Goal: Task Accomplishment & Management: Use online tool/utility

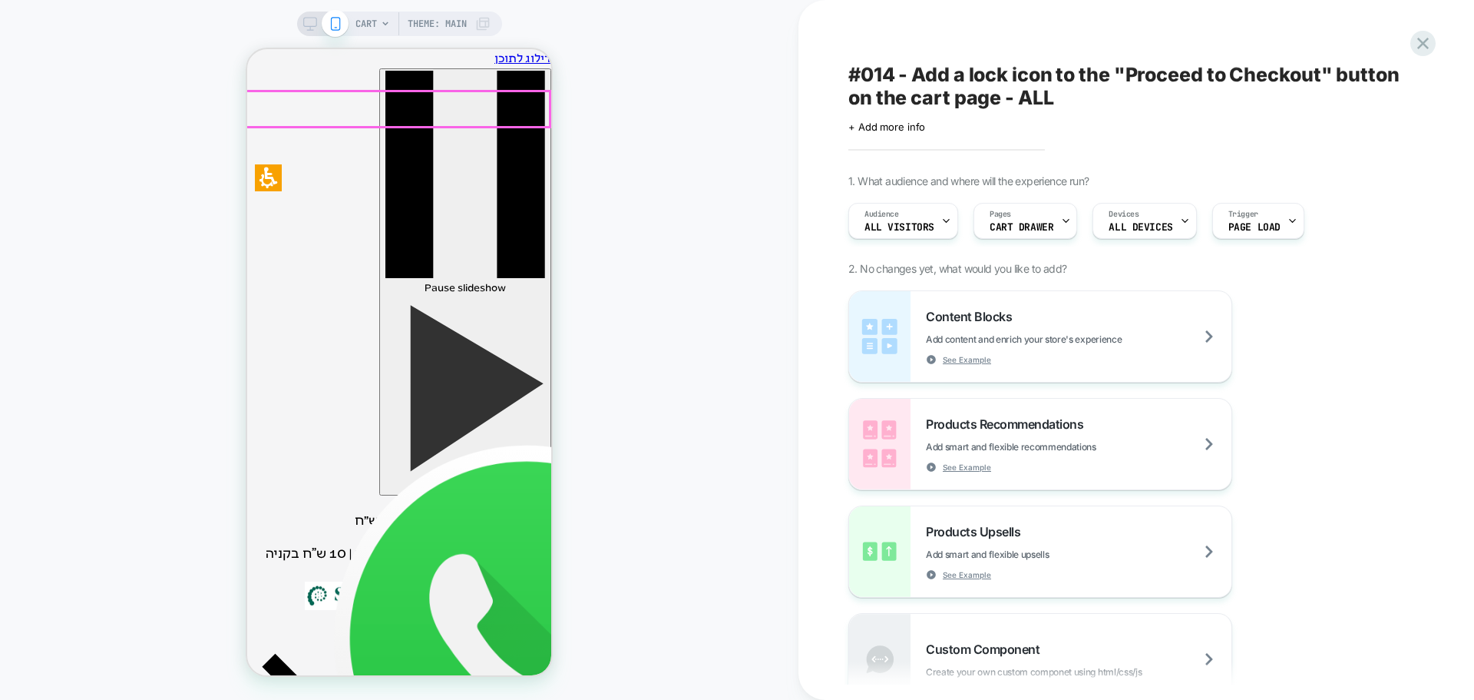
click at [395, 581] on img at bounding box center [359, 595] width 108 height 29
click at [381, 22] on icon at bounding box center [385, 23] width 9 height 9
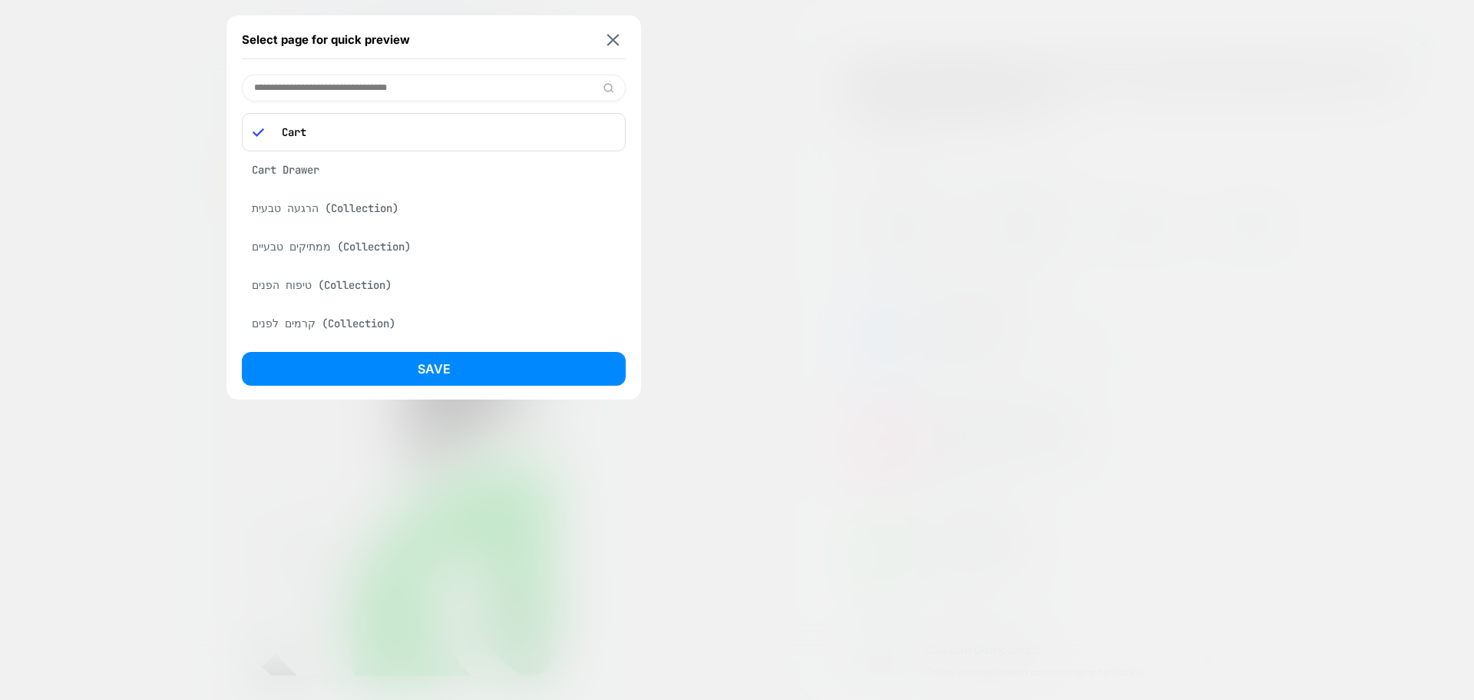
click at [342, 177] on div "Cart Drawer" at bounding box center [434, 169] width 384 height 29
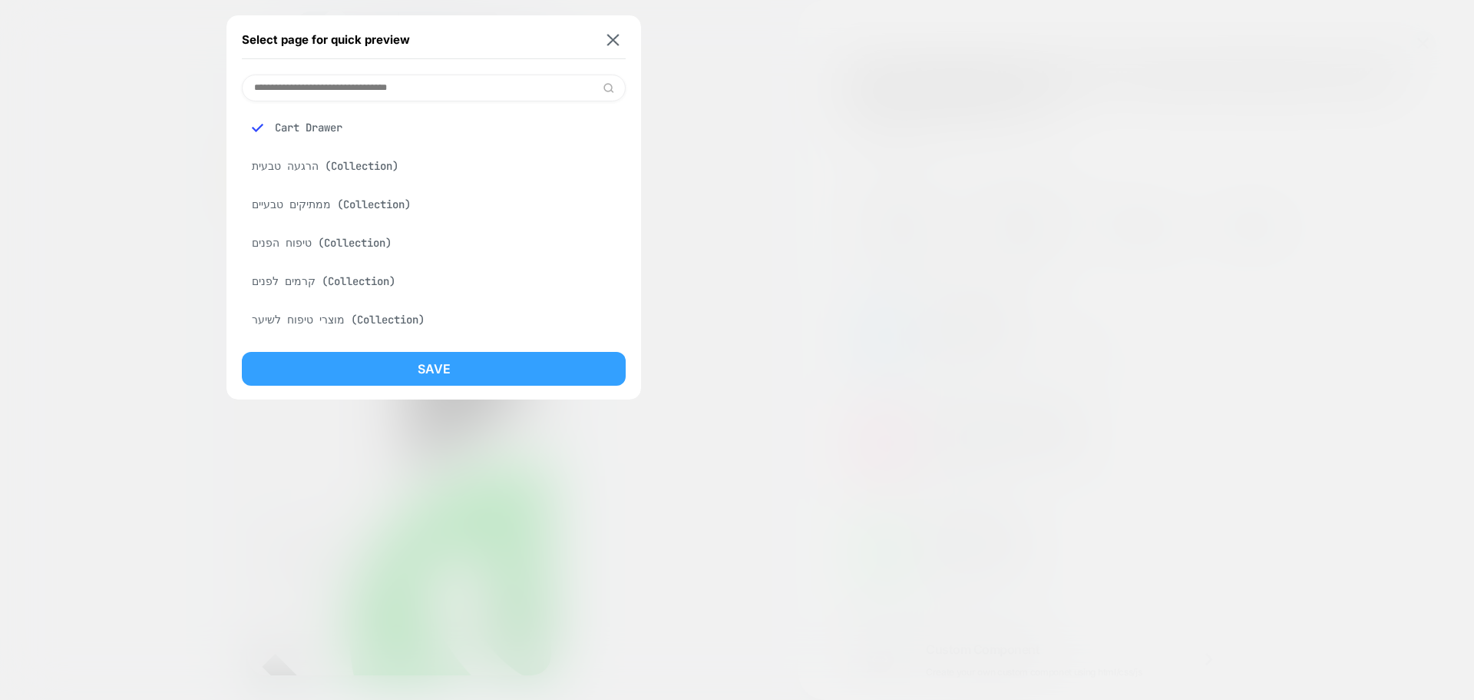
click at [440, 361] on button "Save" at bounding box center [434, 369] width 384 height 34
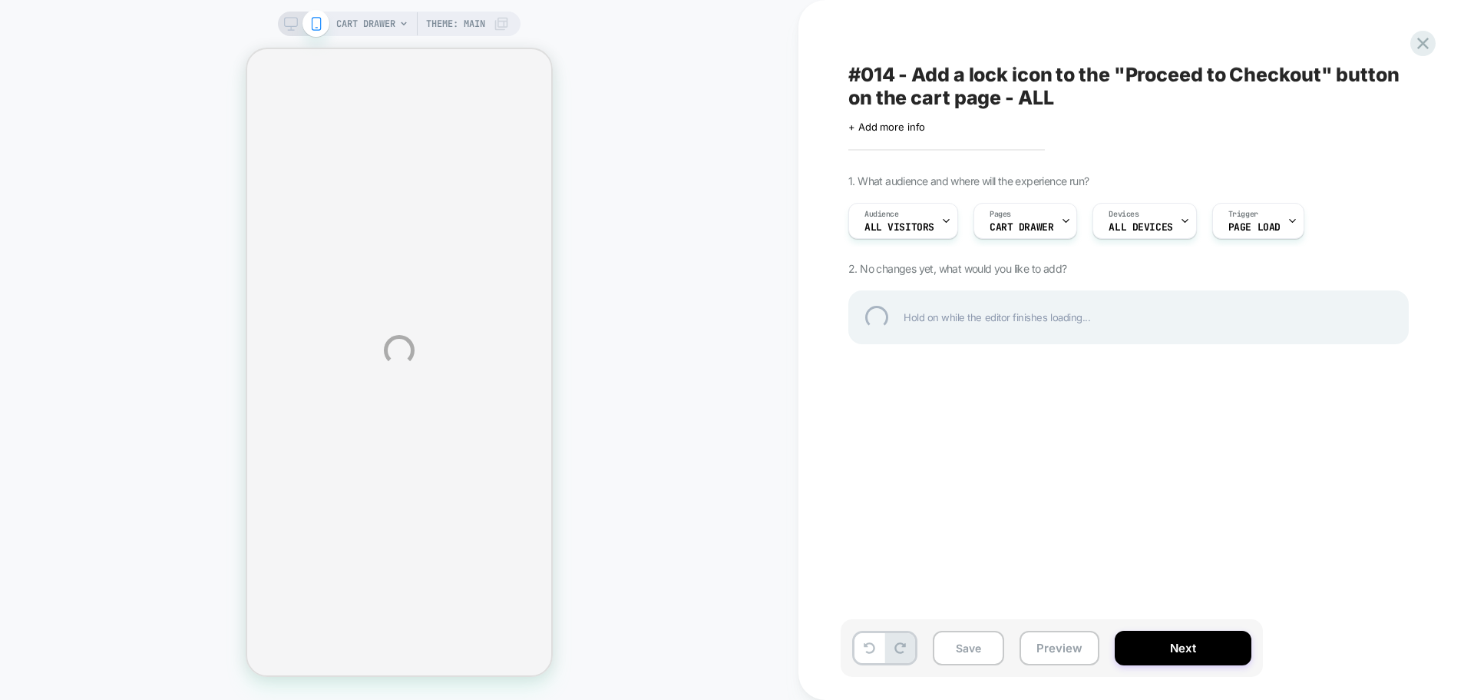
select select "**********"
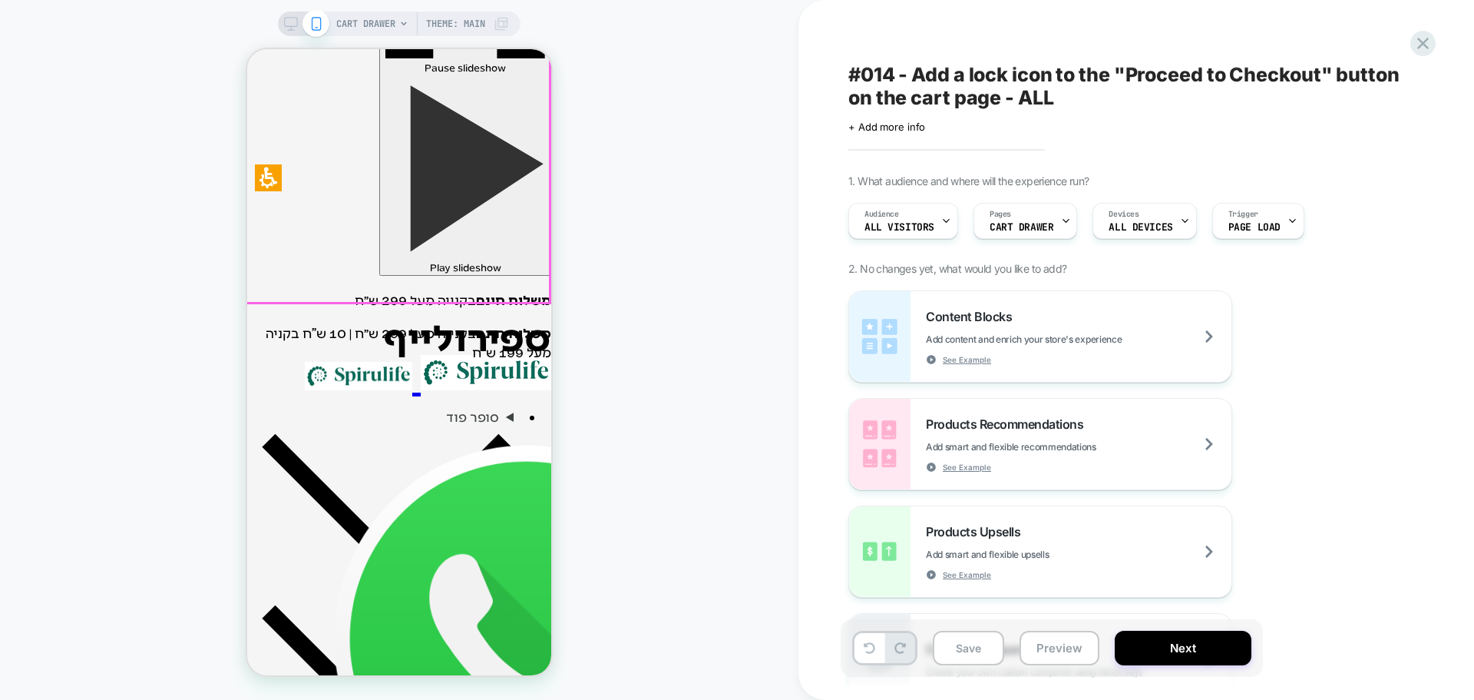
scroll to position [307, 0]
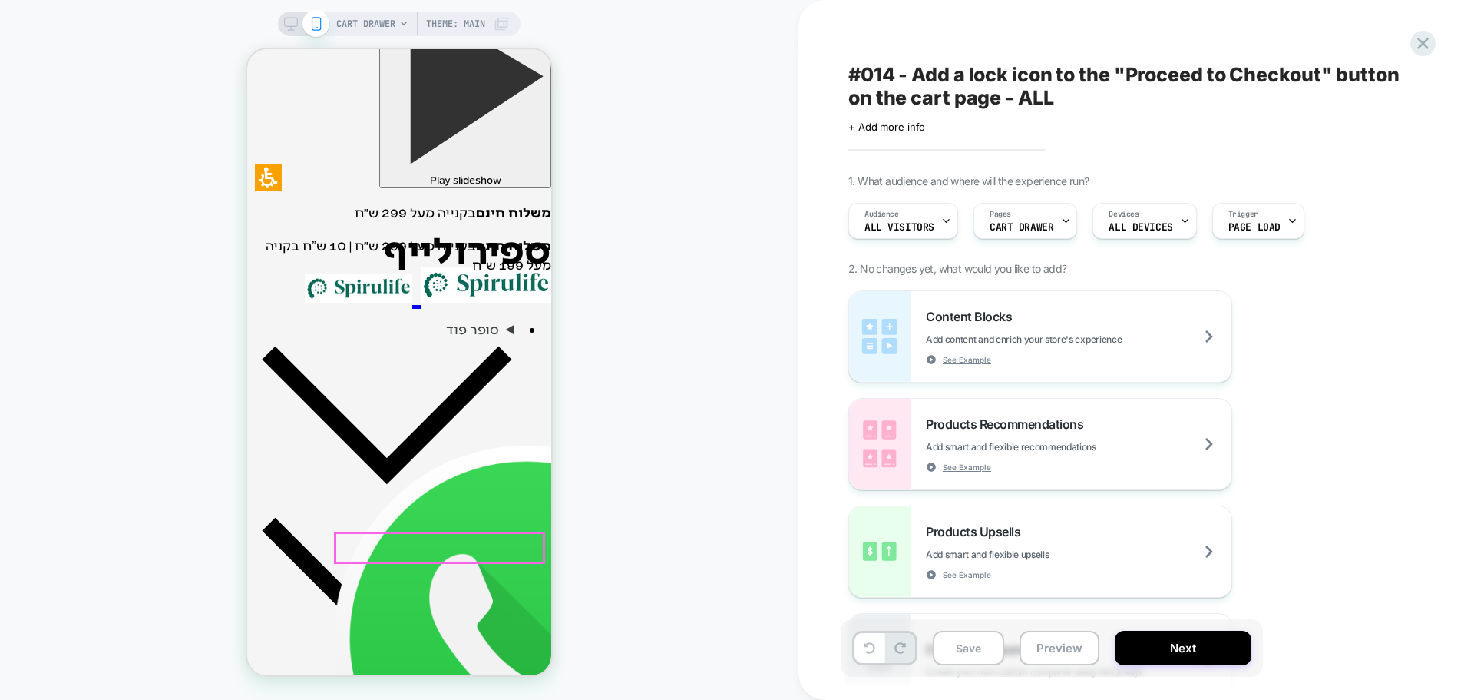
click at [985, 643] on button "Save" at bounding box center [968, 647] width 71 height 35
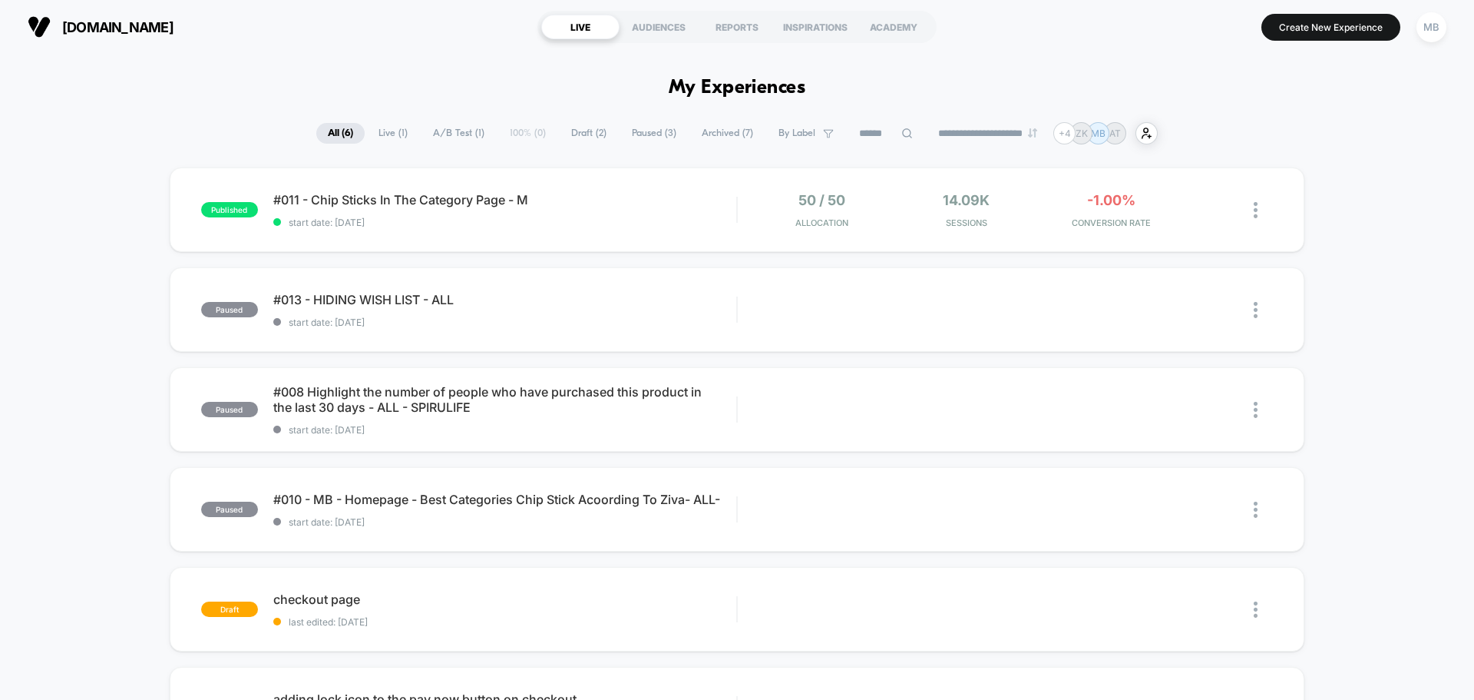
click at [1331, 41] on section "Create New Experience MB" at bounding box center [1217, 27] width 468 height 38
click at [1331, 37] on button "Create New Experience" at bounding box center [1331, 27] width 139 height 27
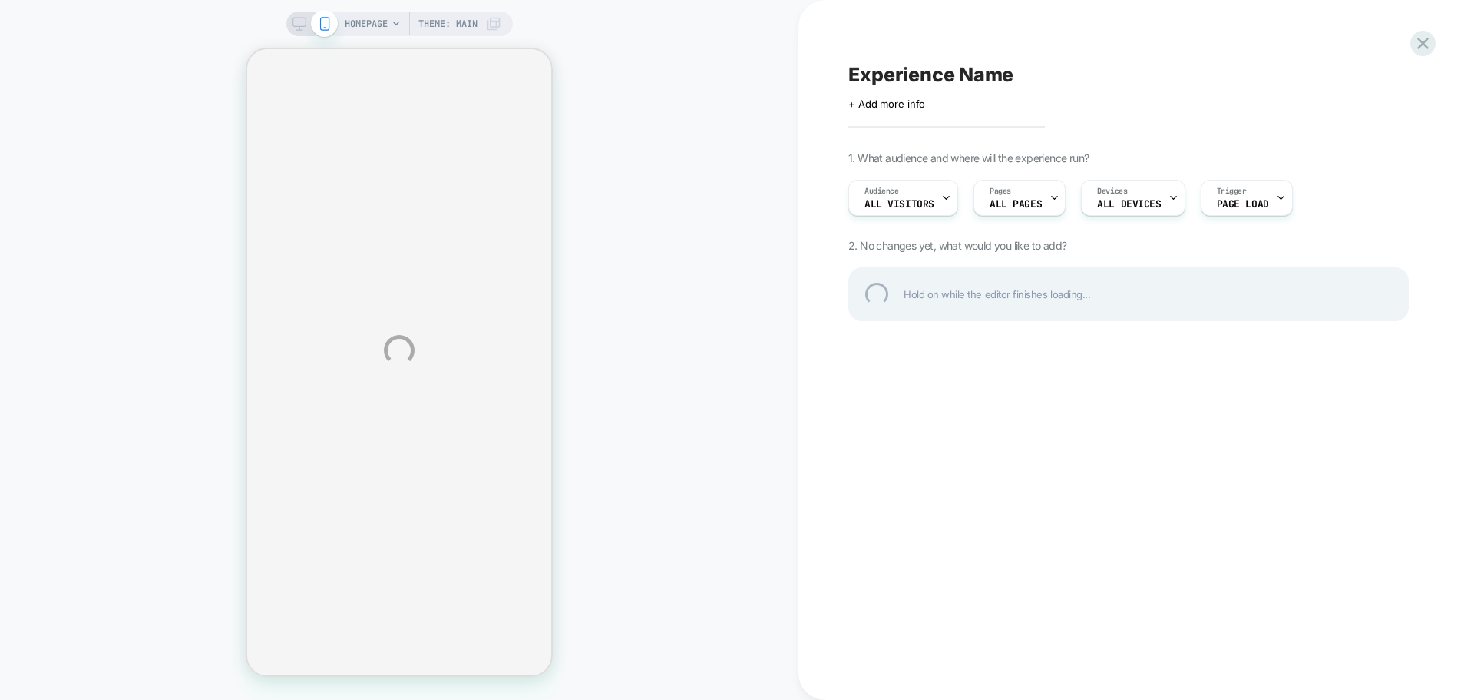
select select "**********"
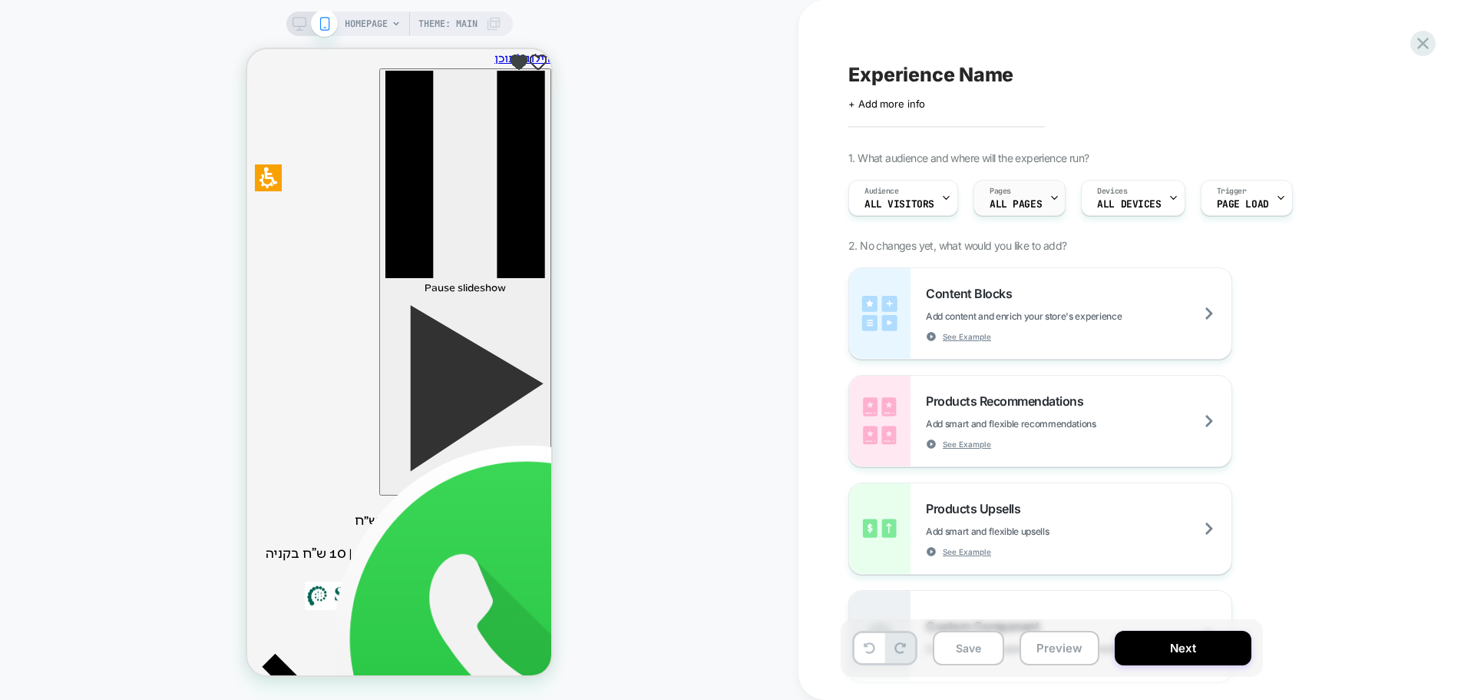
click at [1020, 203] on span "ALL PAGES" at bounding box center [1016, 204] width 52 height 11
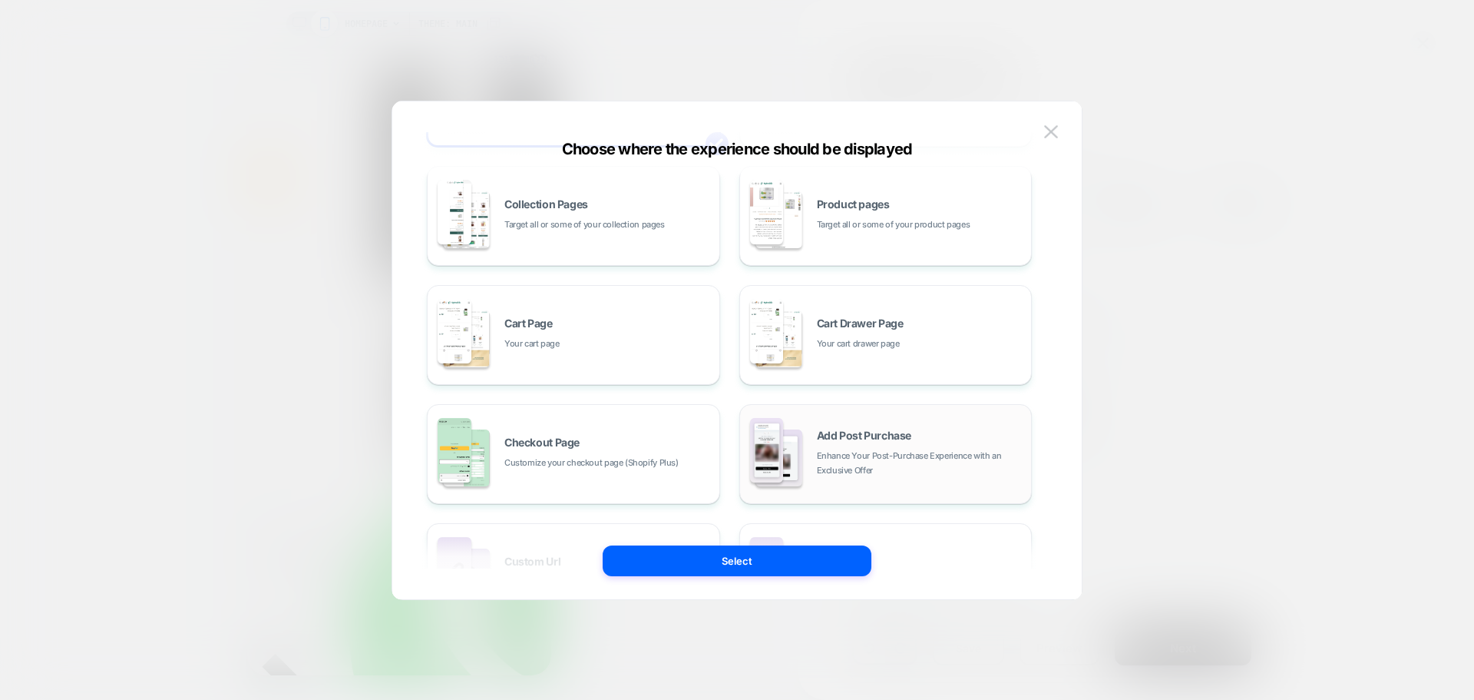
scroll to position [154, 0]
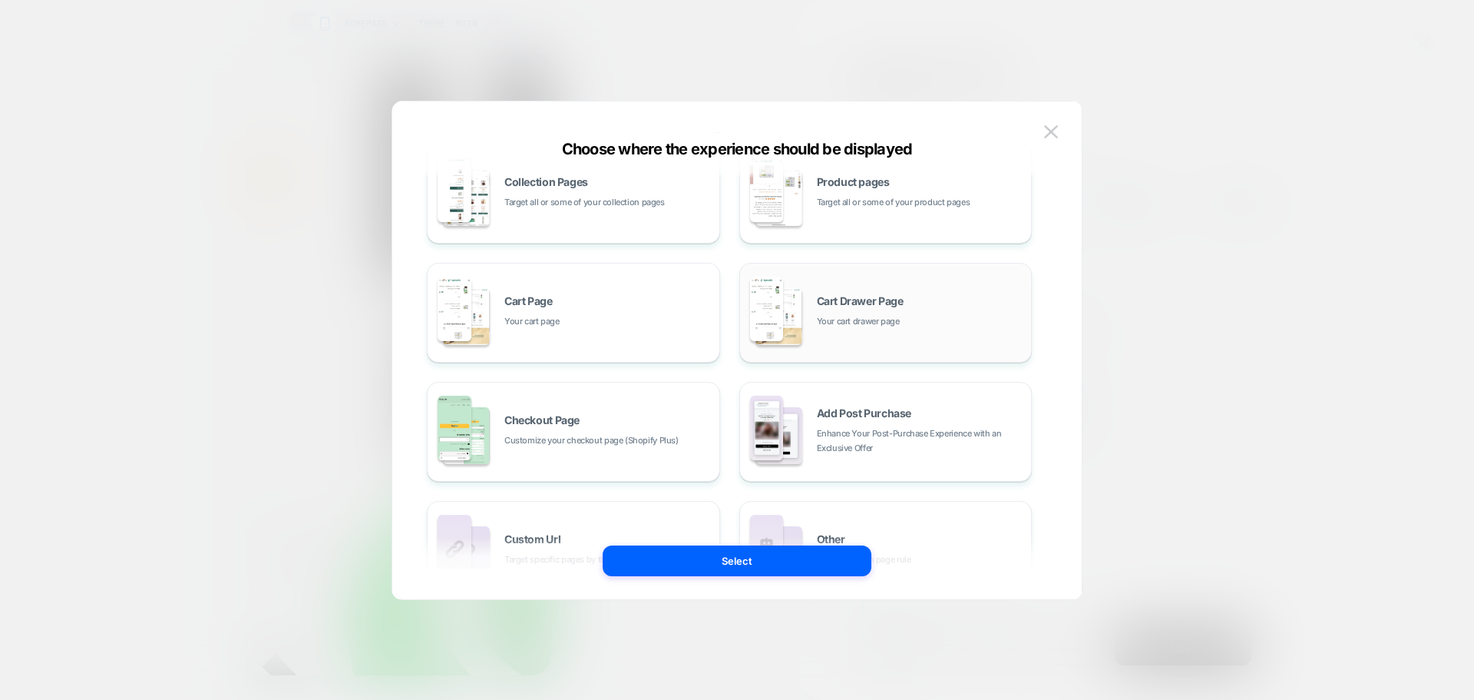
click at [936, 328] on div "Cart Drawer Page Your cart drawer page" at bounding box center [920, 312] width 207 height 33
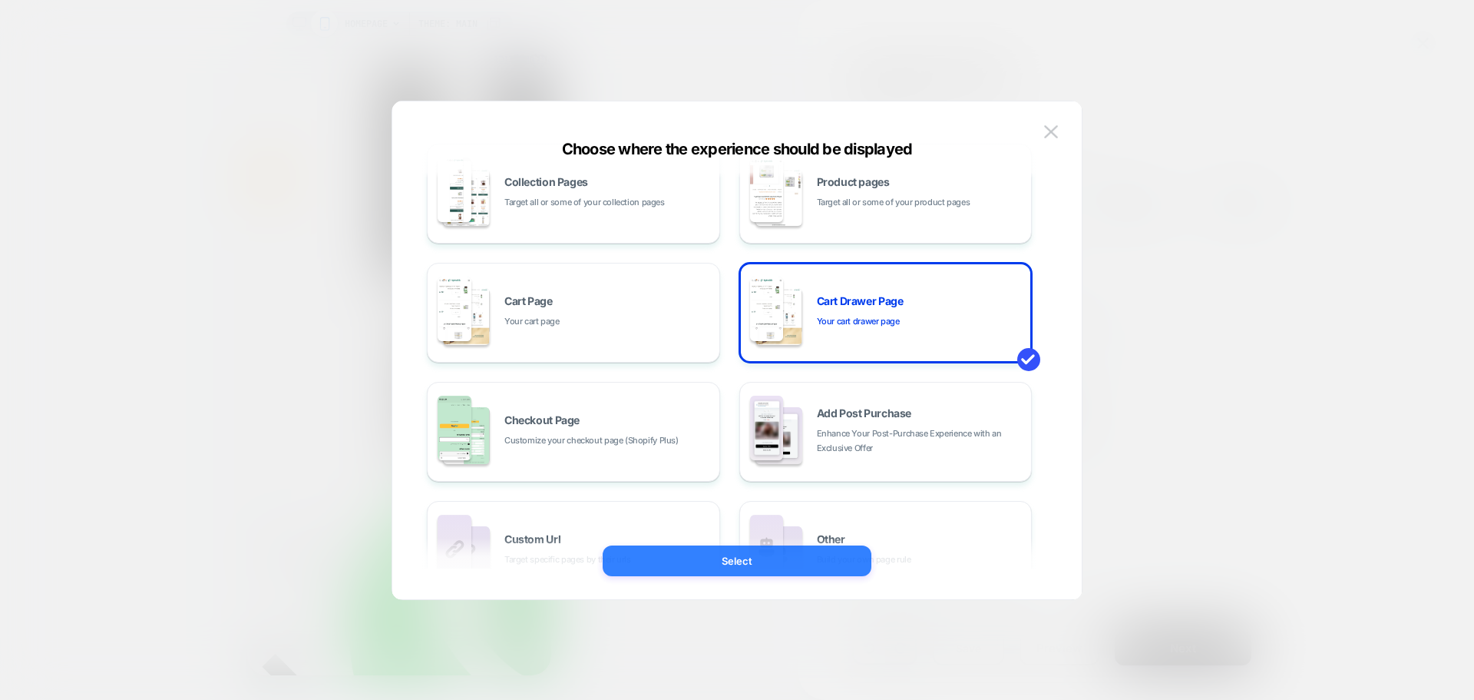
click at [749, 562] on button "Select" at bounding box center [737, 560] width 269 height 31
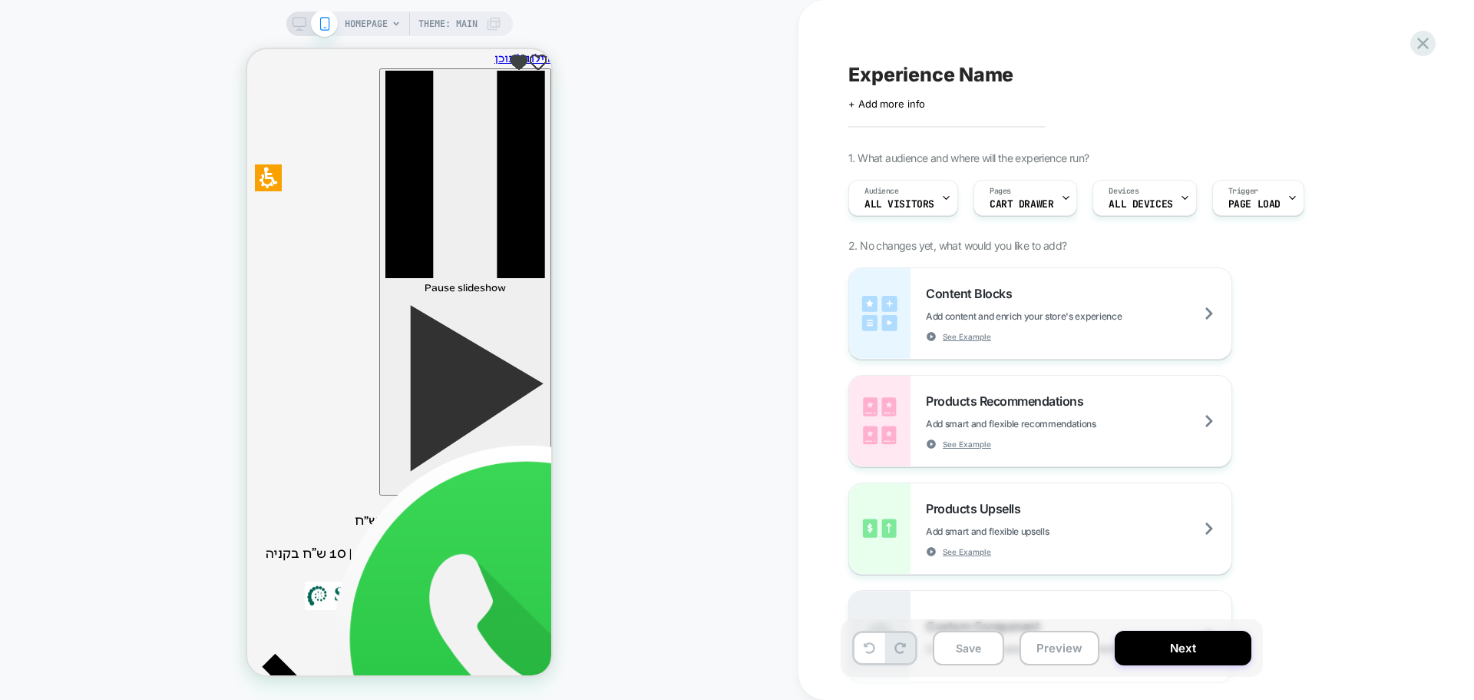
click at [377, 30] on span "HOMEPAGE" at bounding box center [366, 24] width 43 height 25
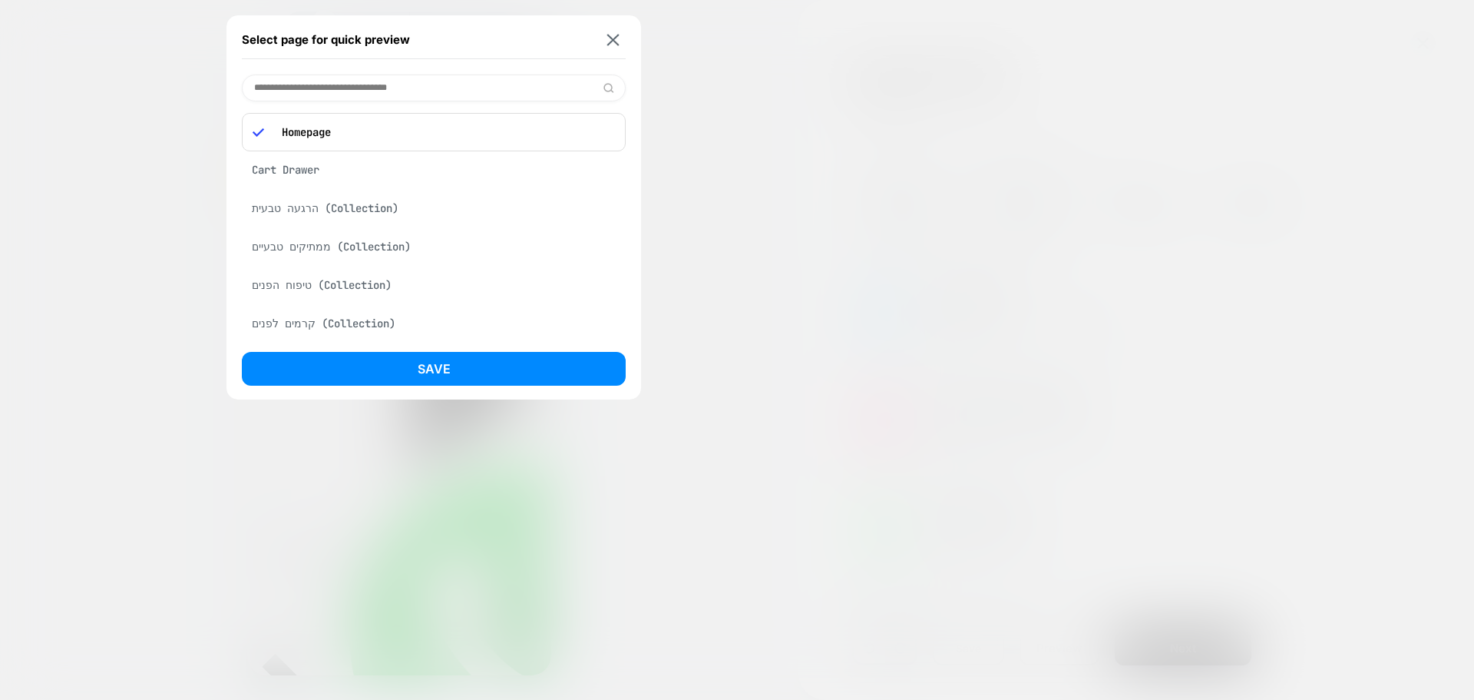
click at [610, 36] on img at bounding box center [613, 40] width 12 height 12
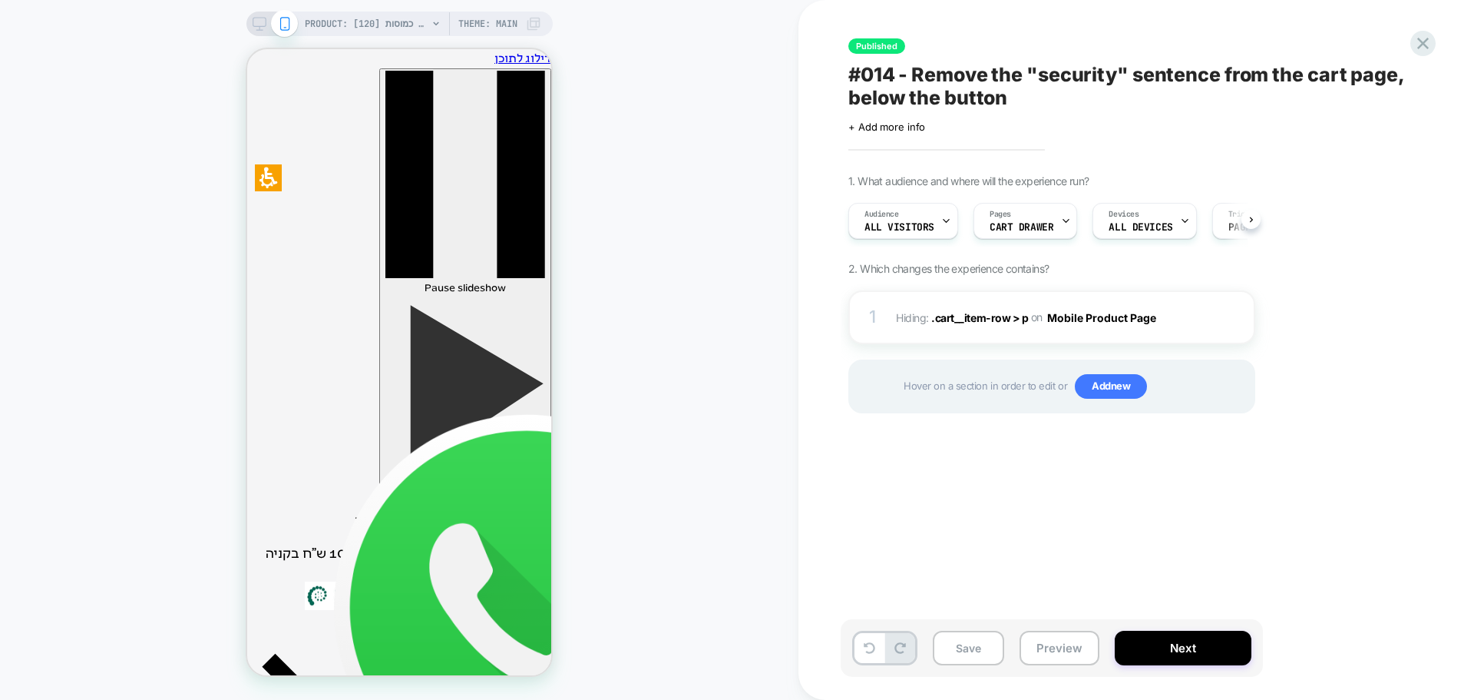
scroll to position [0, 1]
click at [912, 227] on span "All Visitors" at bounding box center [899, 227] width 70 height 11
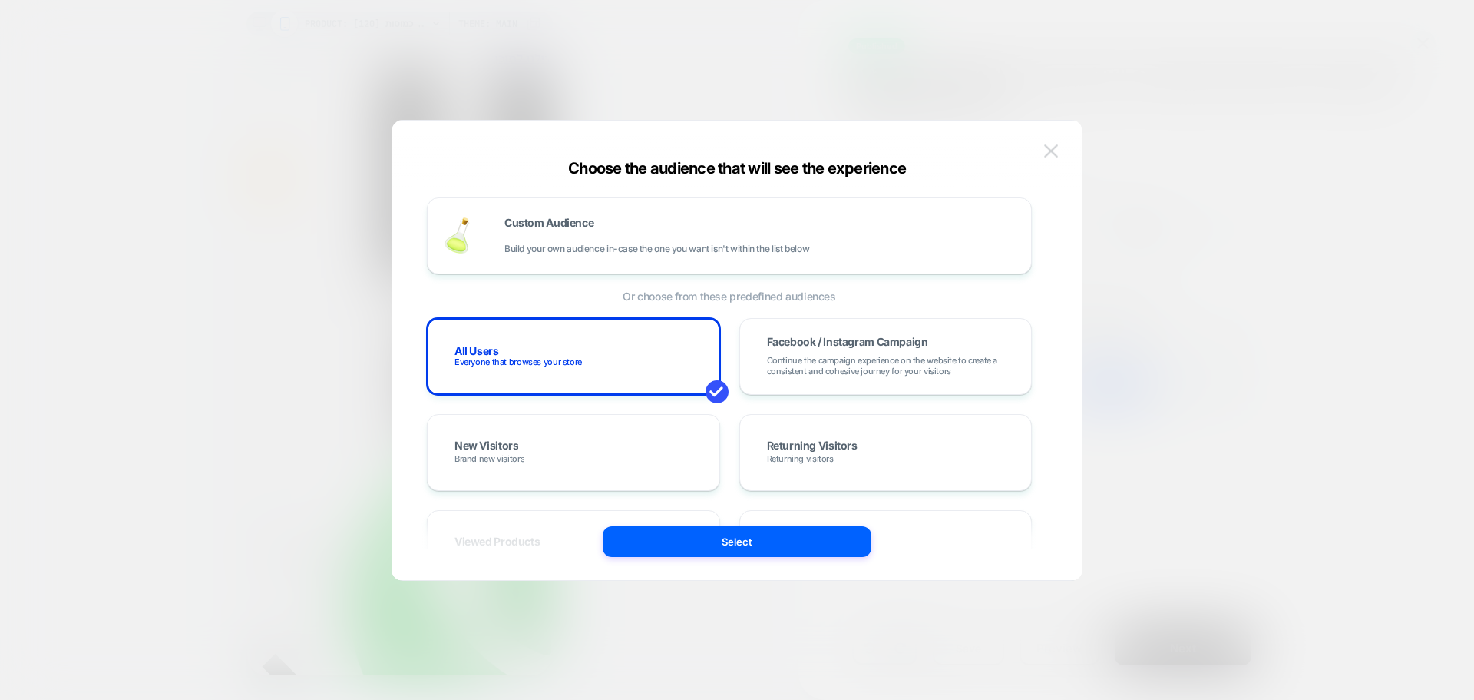
click at [1045, 150] on img at bounding box center [1051, 150] width 14 height 13
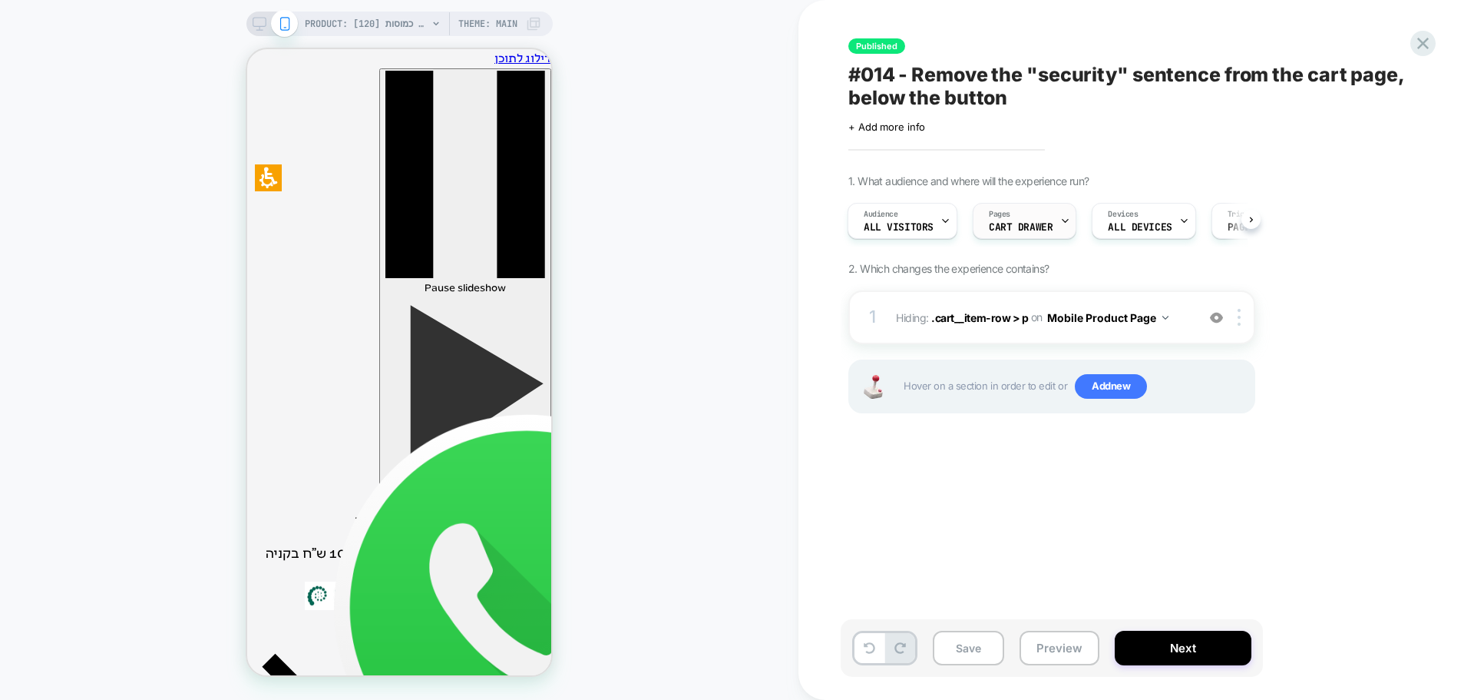
click at [1050, 229] on div "Pages CART DRAWER" at bounding box center [1021, 220] width 94 height 35
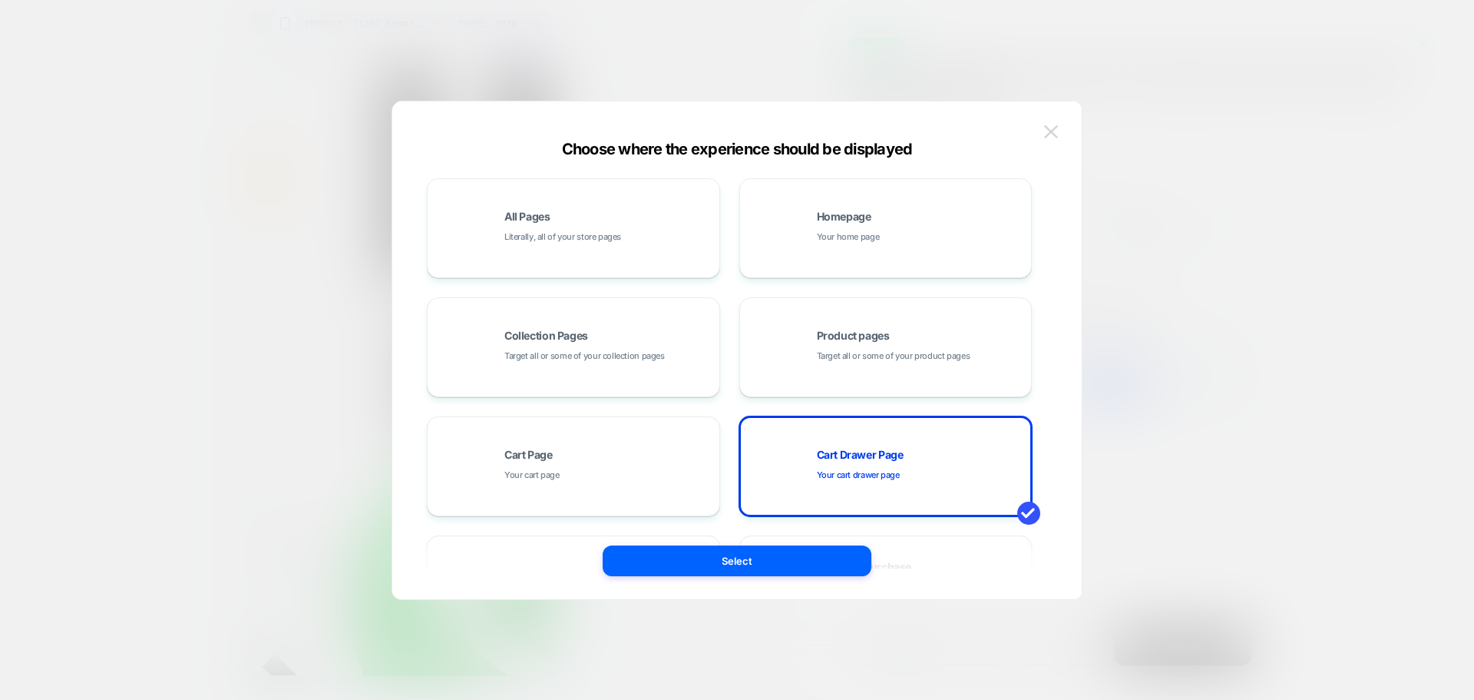
click at [1047, 131] on img at bounding box center [1051, 131] width 14 height 13
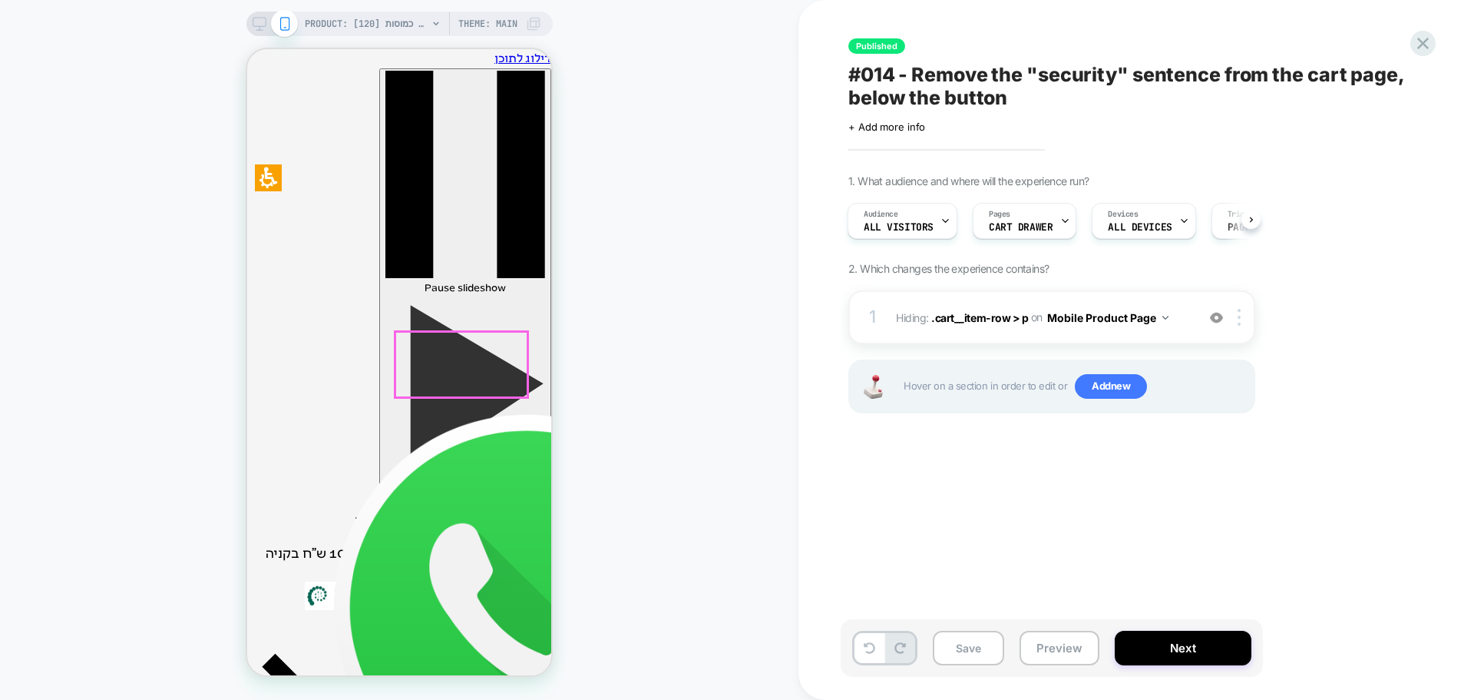
scroll to position [77, 0]
click at [1216, 318] on img at bounding box center [1216, 317] width 13 height 13
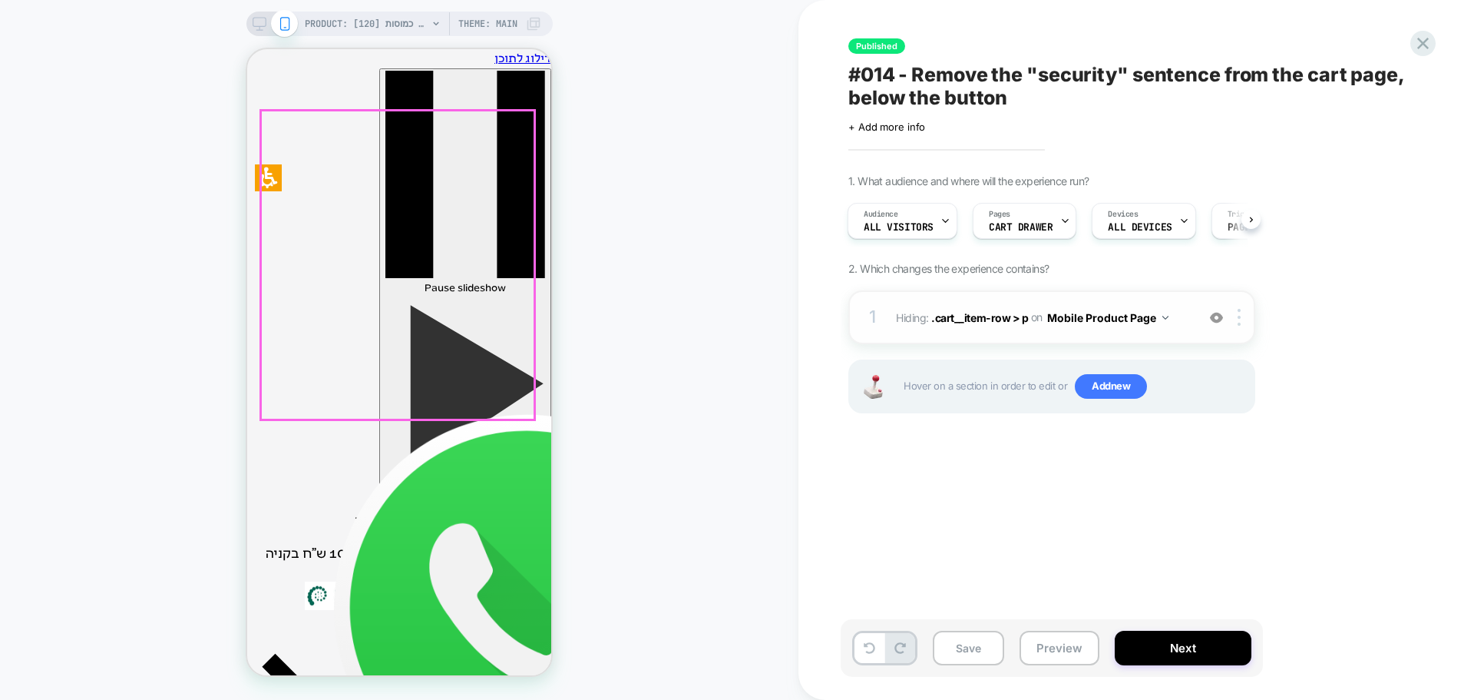
scroll to position [230, 0]
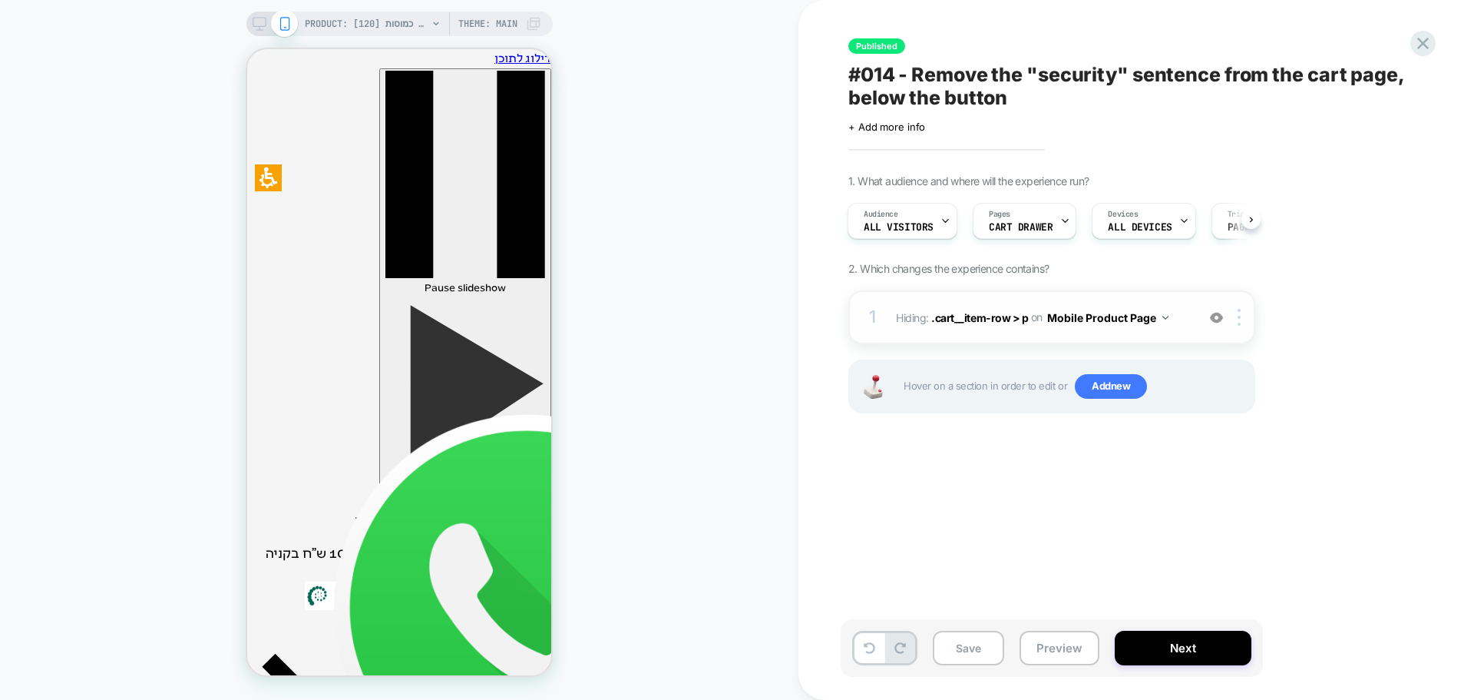
click at [1220, 319] on img at bounding box center [1216, 317] width 13 height 13
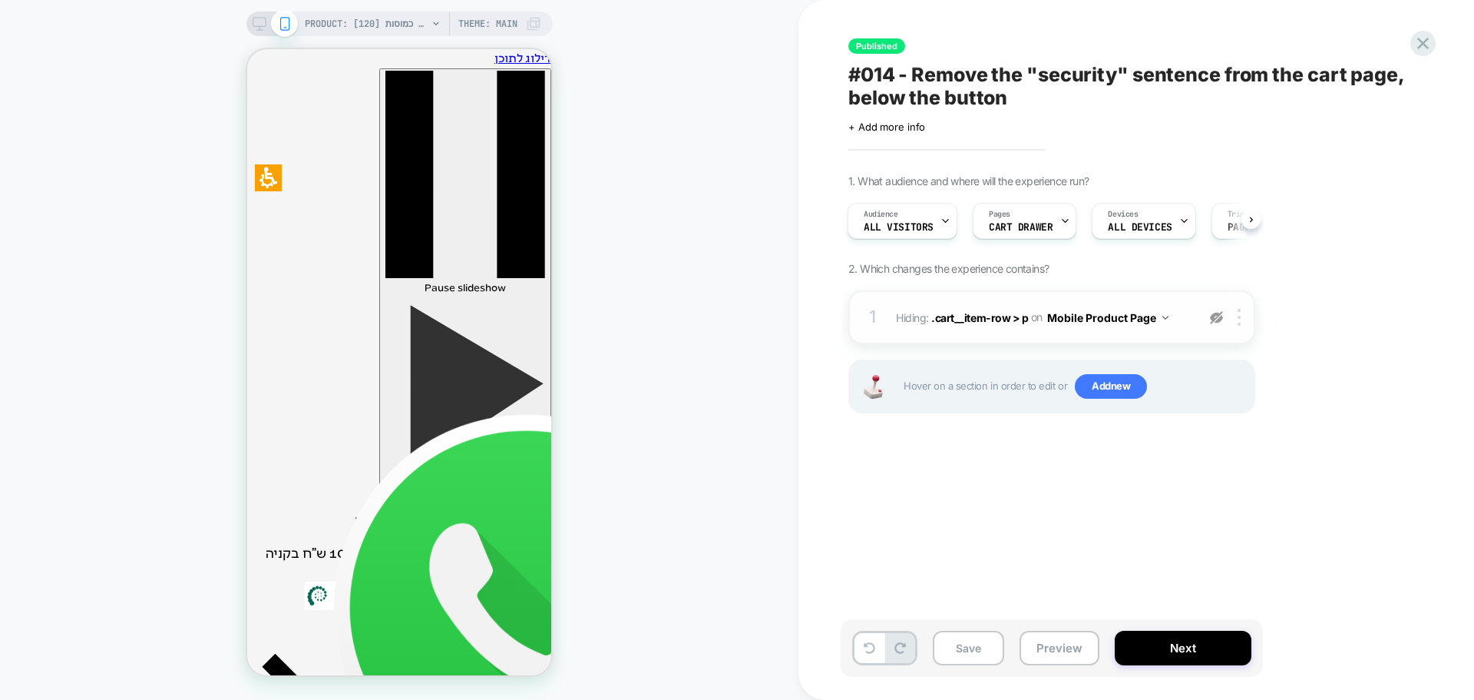
click at [1219, 319] on img at bounding box center [1216, 317] width 13 height 13
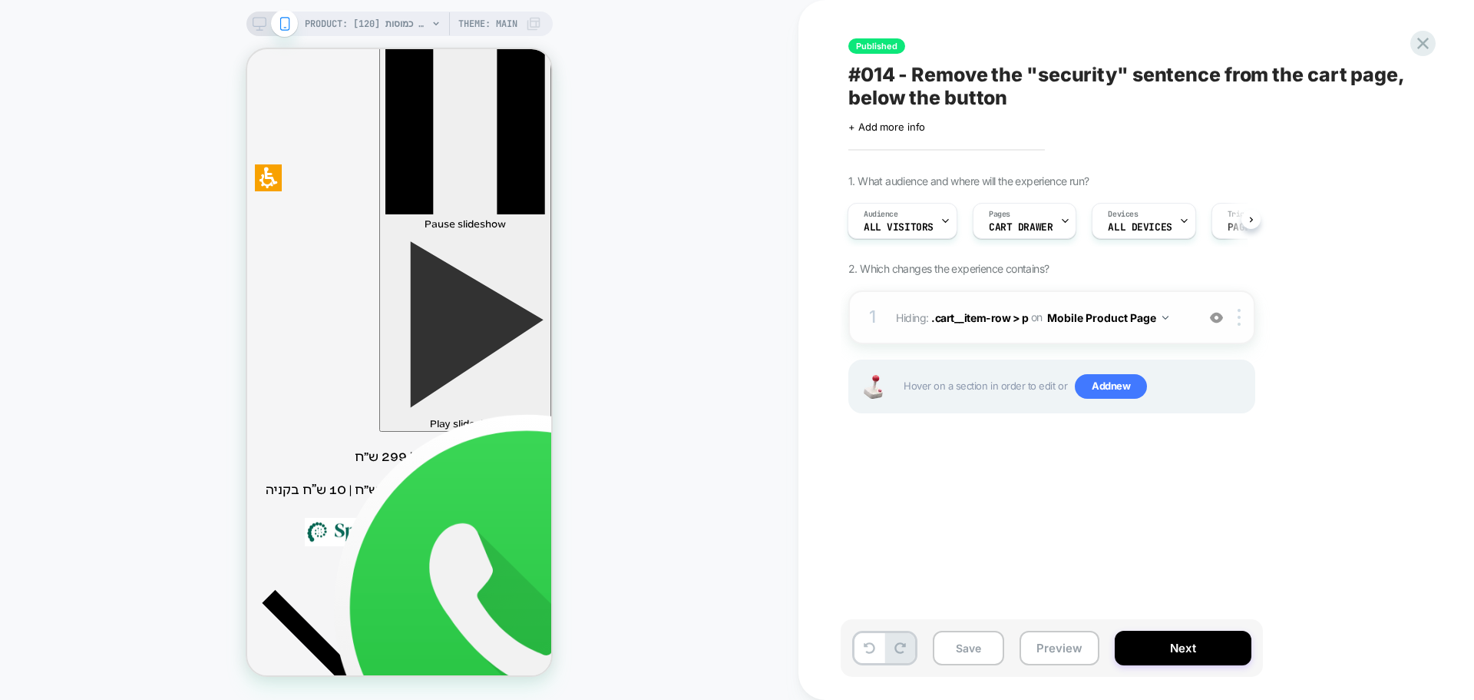
scroll to position [77, 0]
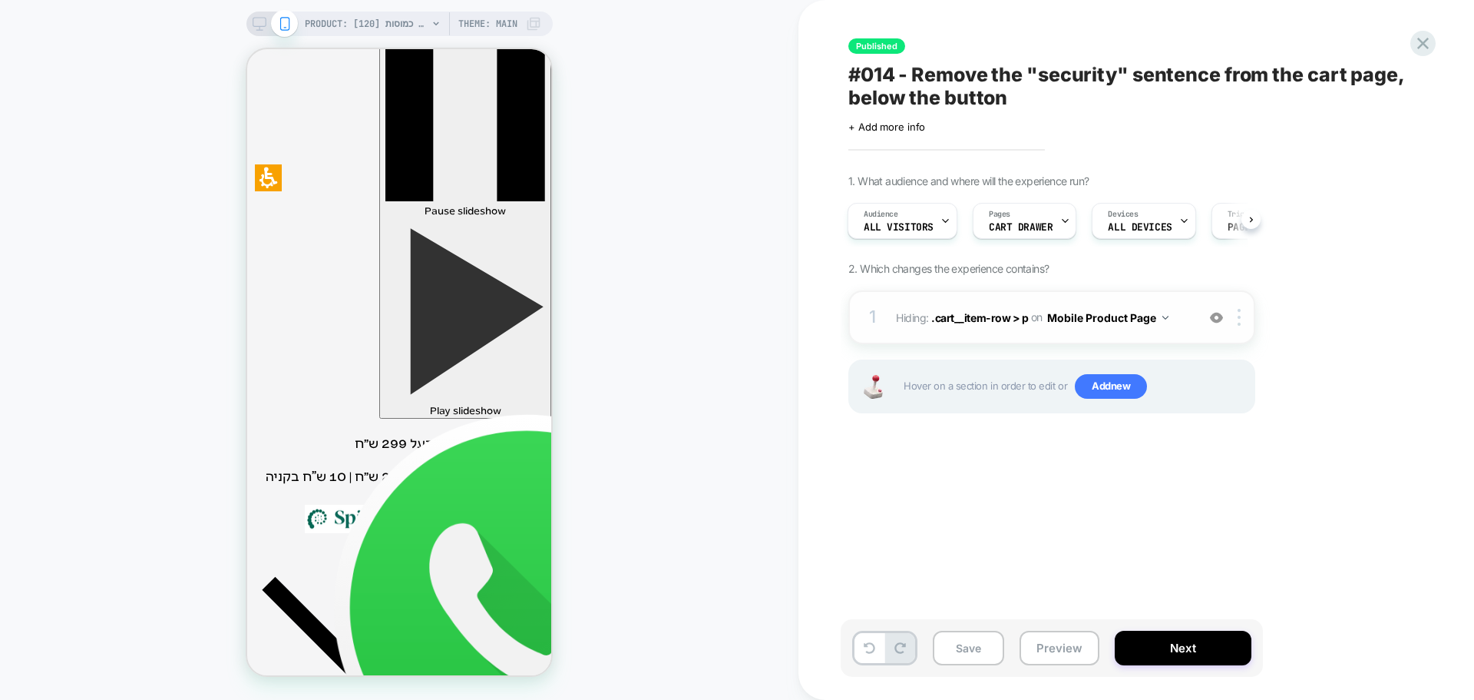
click at [1216, 316] on img at bounding box center [1216, 317] width 13 height 13
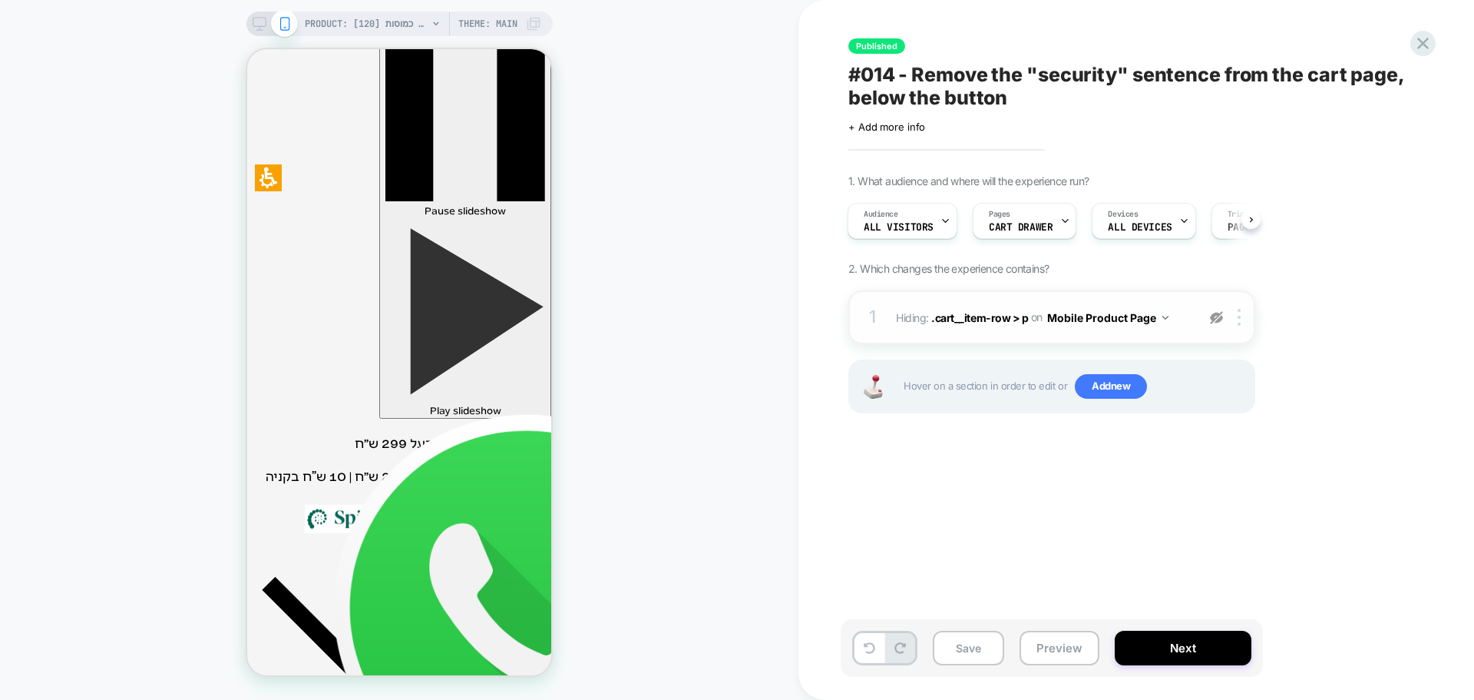
click at [1216, 316] on img at bounding box center [1216, 317] width 13 height 13
click at [379, 602] on div at bounding box center [375, 600] width 9 height 13
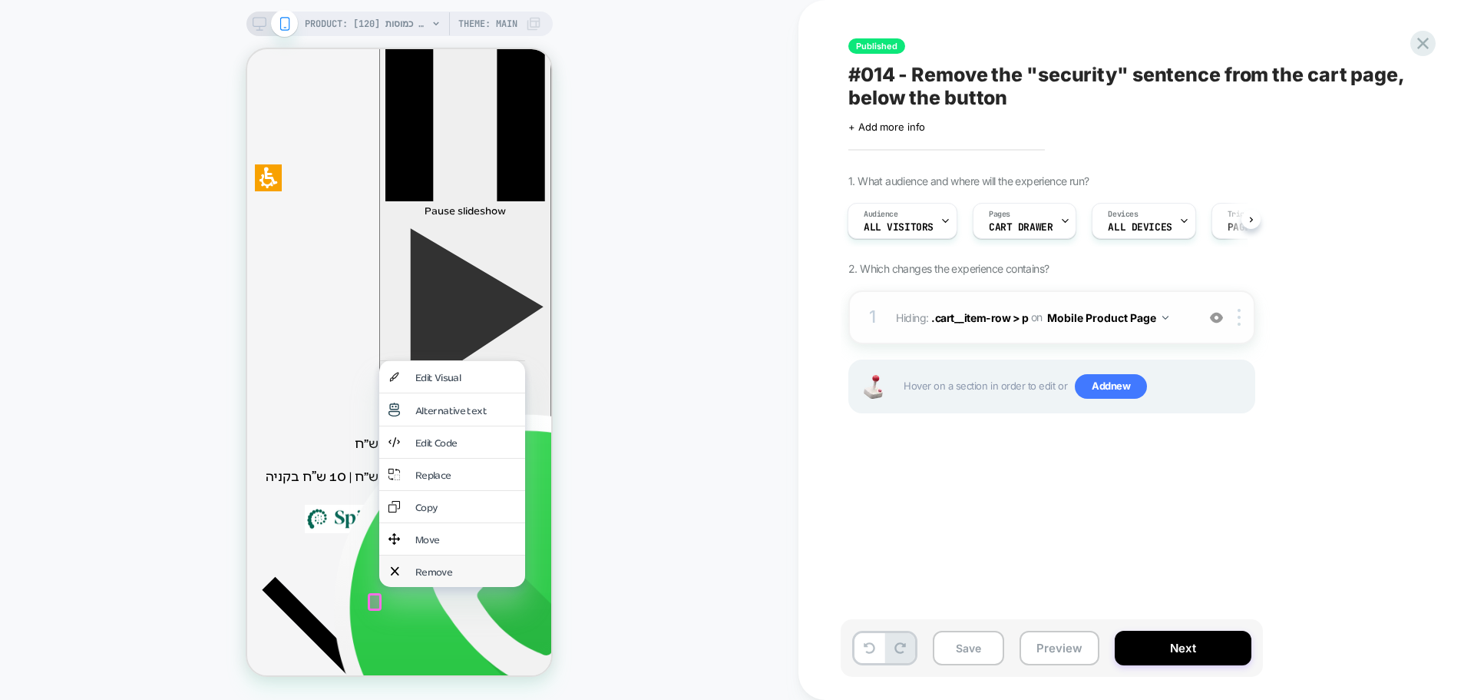
click at [455, 564] on div "Remove" at bounding box center [465, 570] width 101 height 13
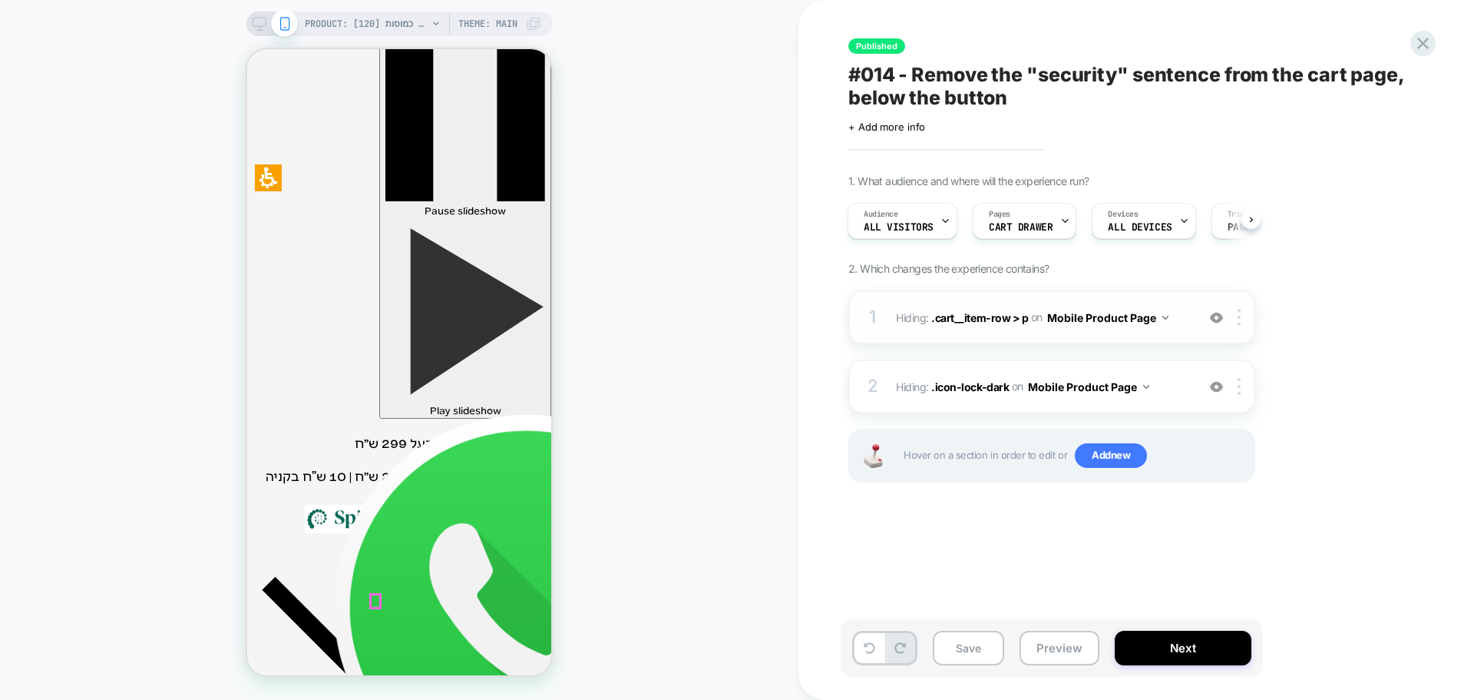
scroll to position [0, 0]
click at [1237, 391] on div at bounding box center [1241, 386] width 25 height 17
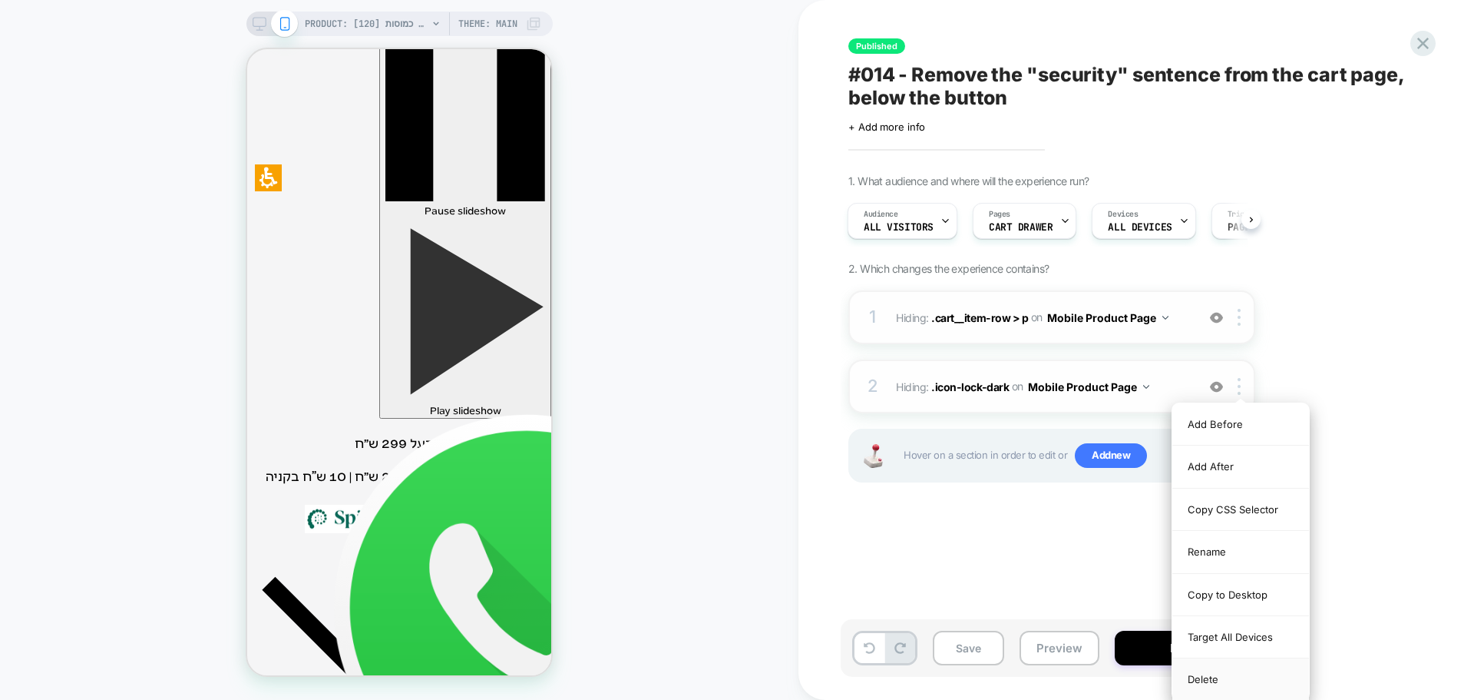
click at [1217, 680] on div "Delete" at bounding box center [1241, 678] width 137 height 41
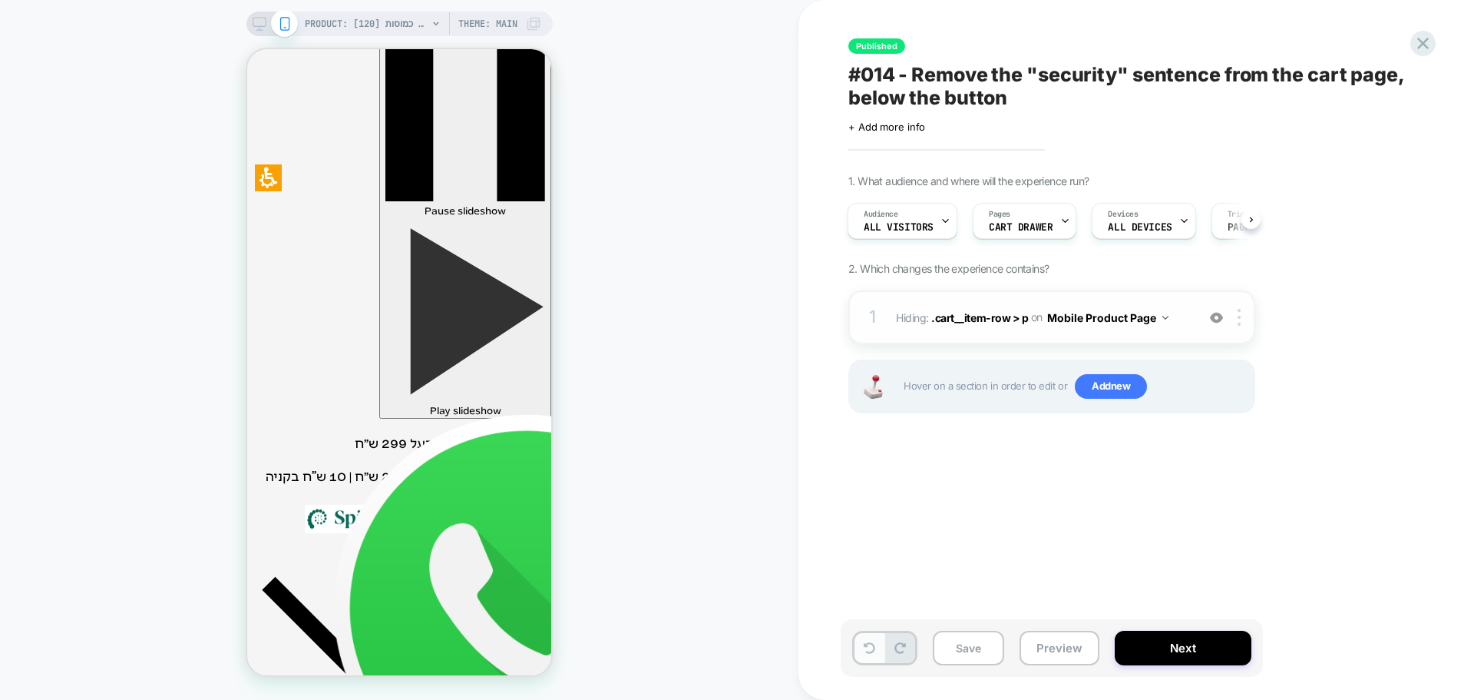
click at [872, 649] on icon at bounding box center [870, 648] width 12 height 12
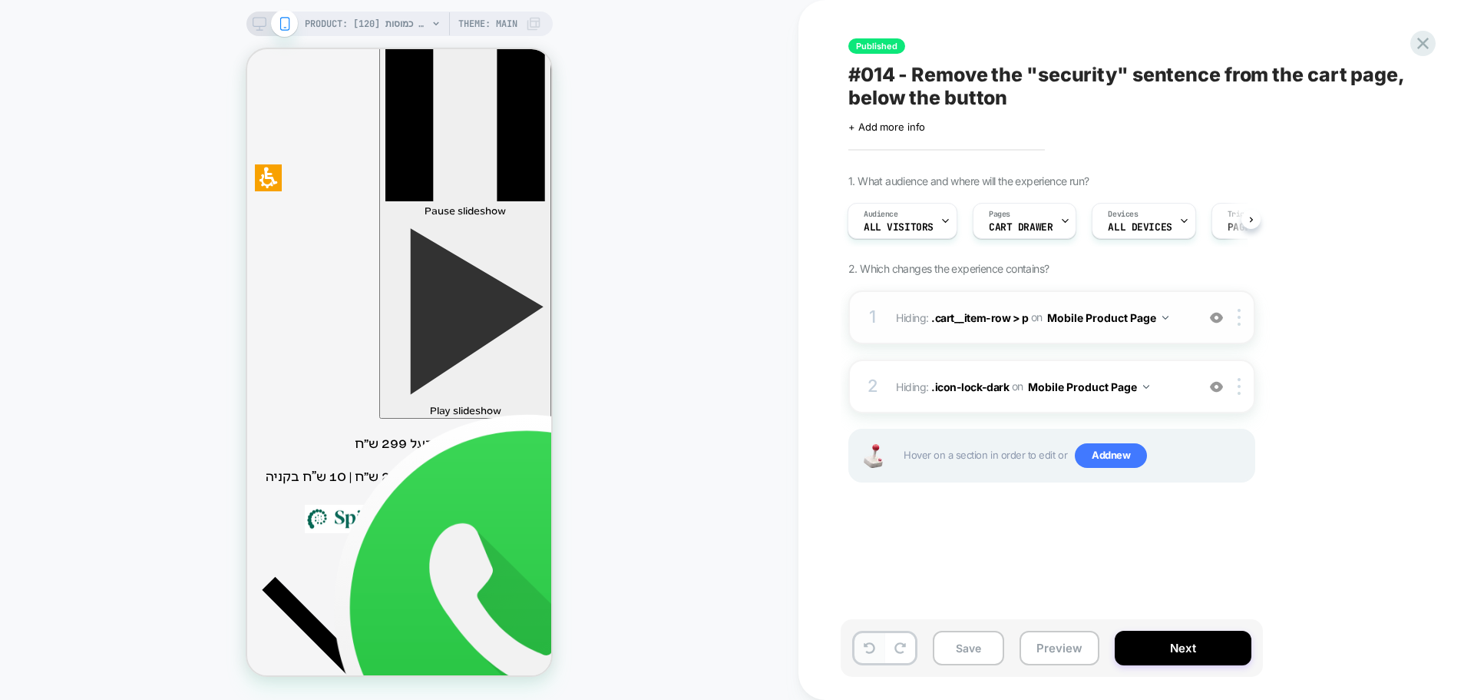
click at [870, 649] on icon at bounding box center [870, 648] width 12 height 12
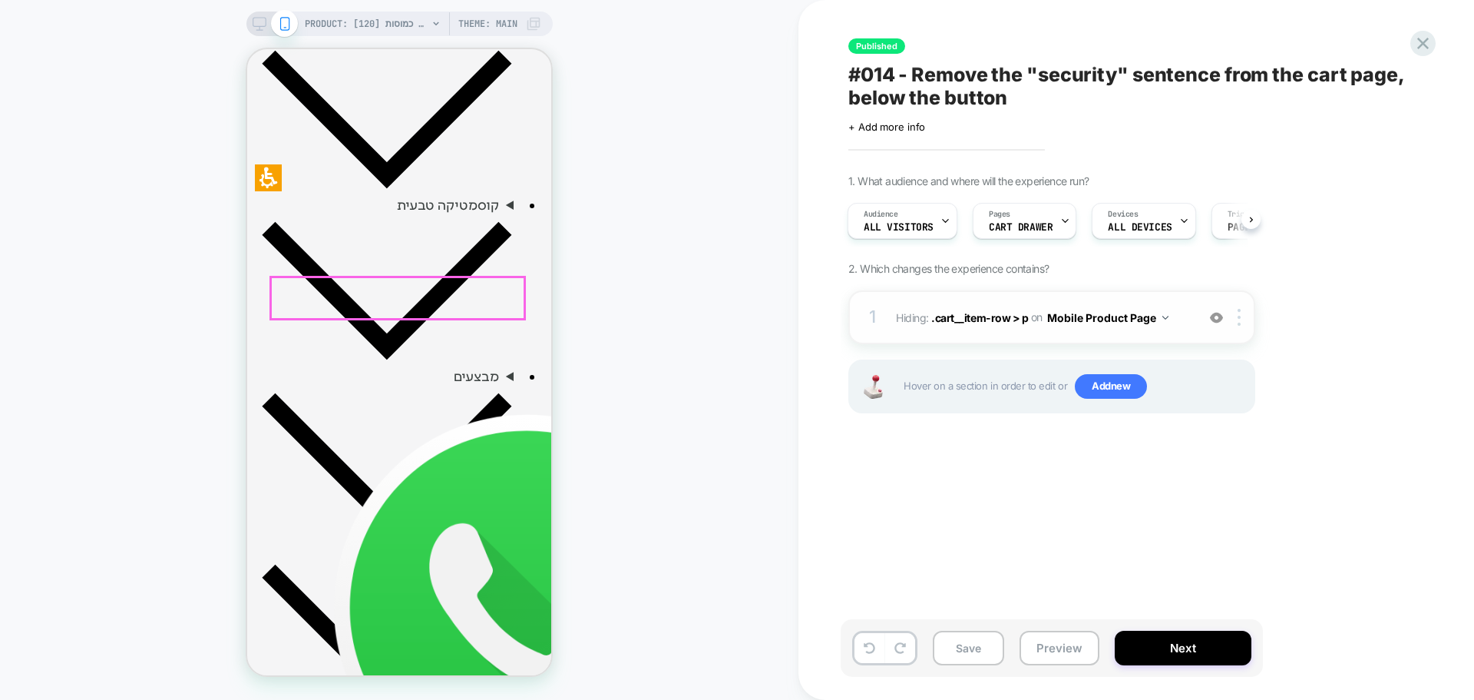
scroll to position [614, 0]
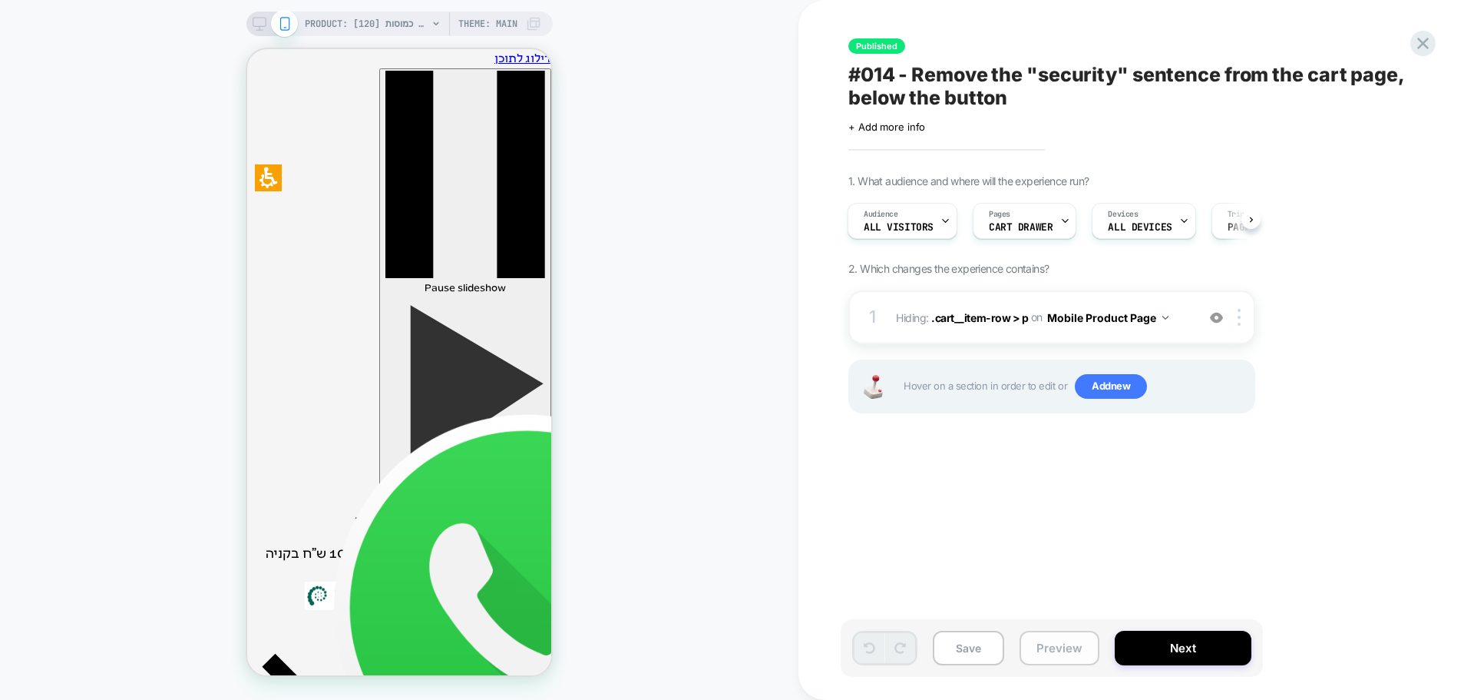
click at [1073, 653] on button "Preview" at bounding box center [1060, 647] width 80 height 35
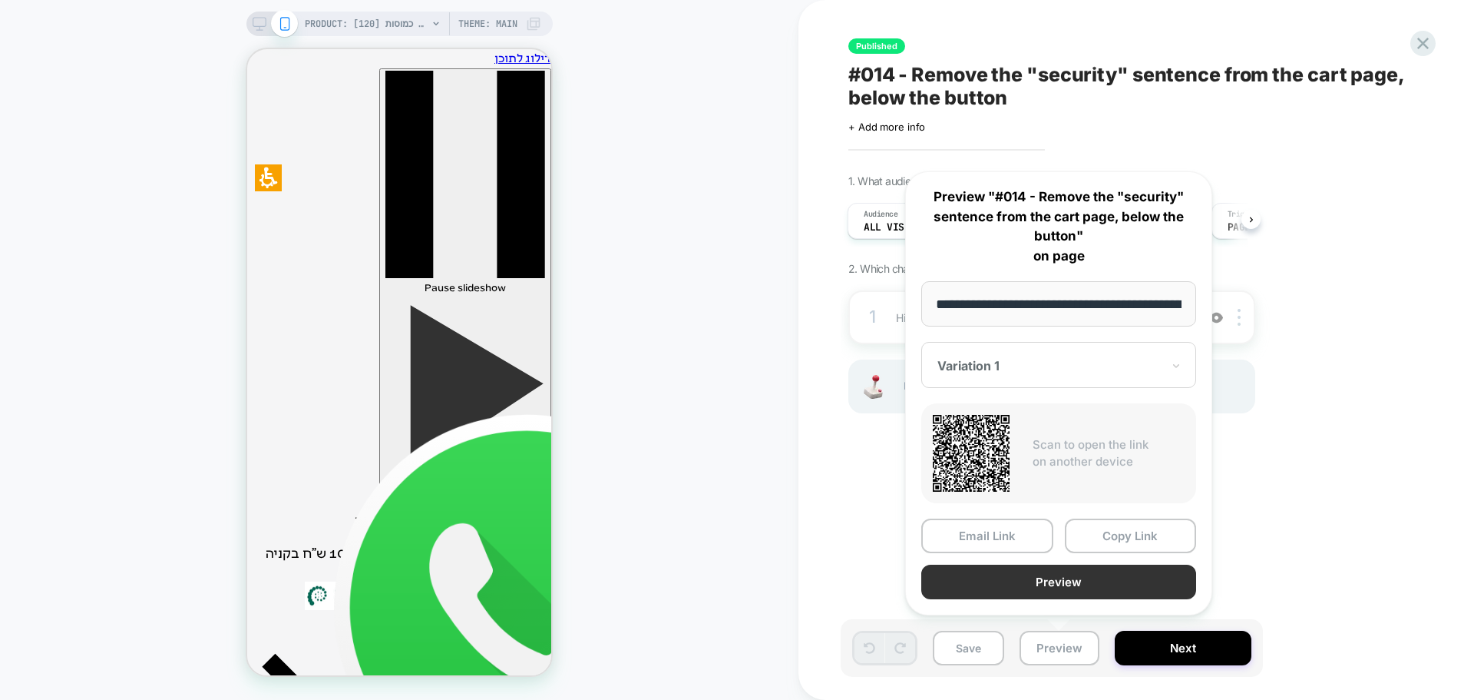
click at [1105, 585] on button "Preview" at bounding box center [1058, 581] width 275 height 35
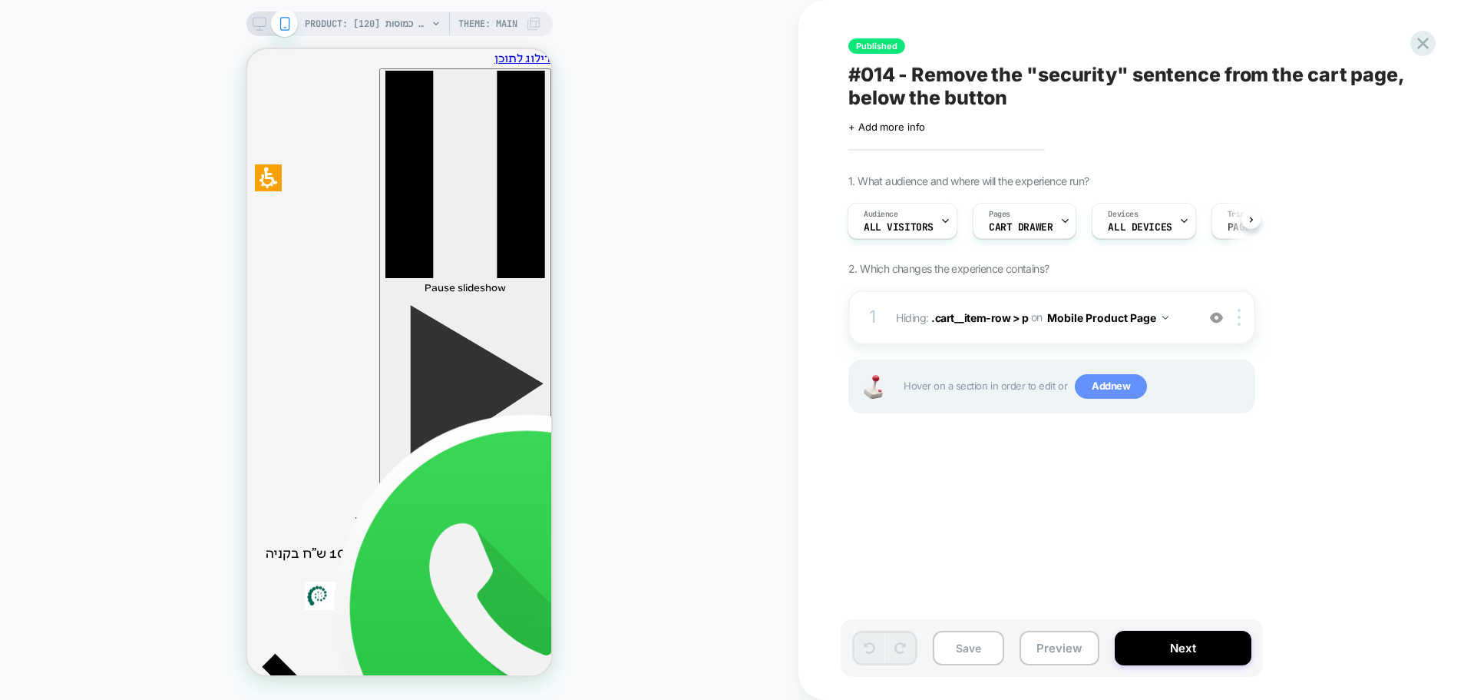
click at [1111, 385] on span "Add new" at bounding box center [1111, 386] width 72 height 25
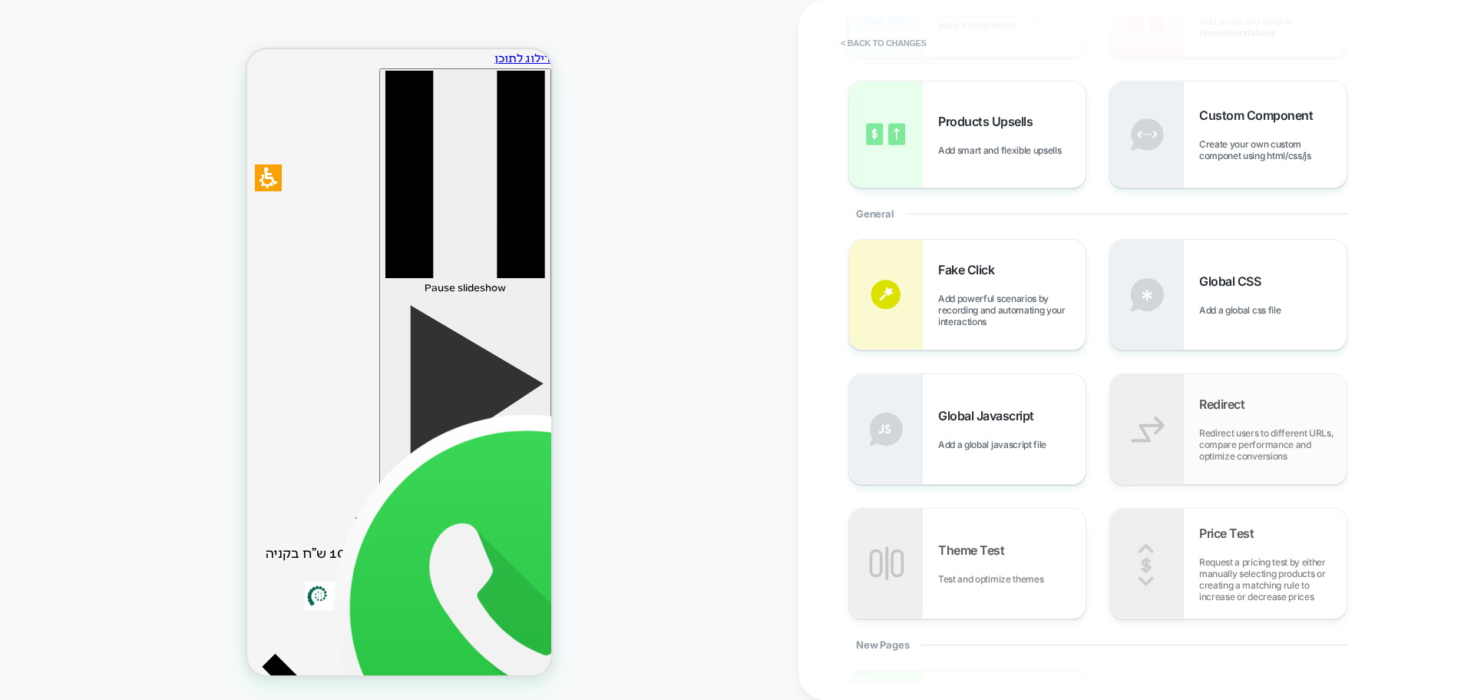
scroll to position [154, 0]
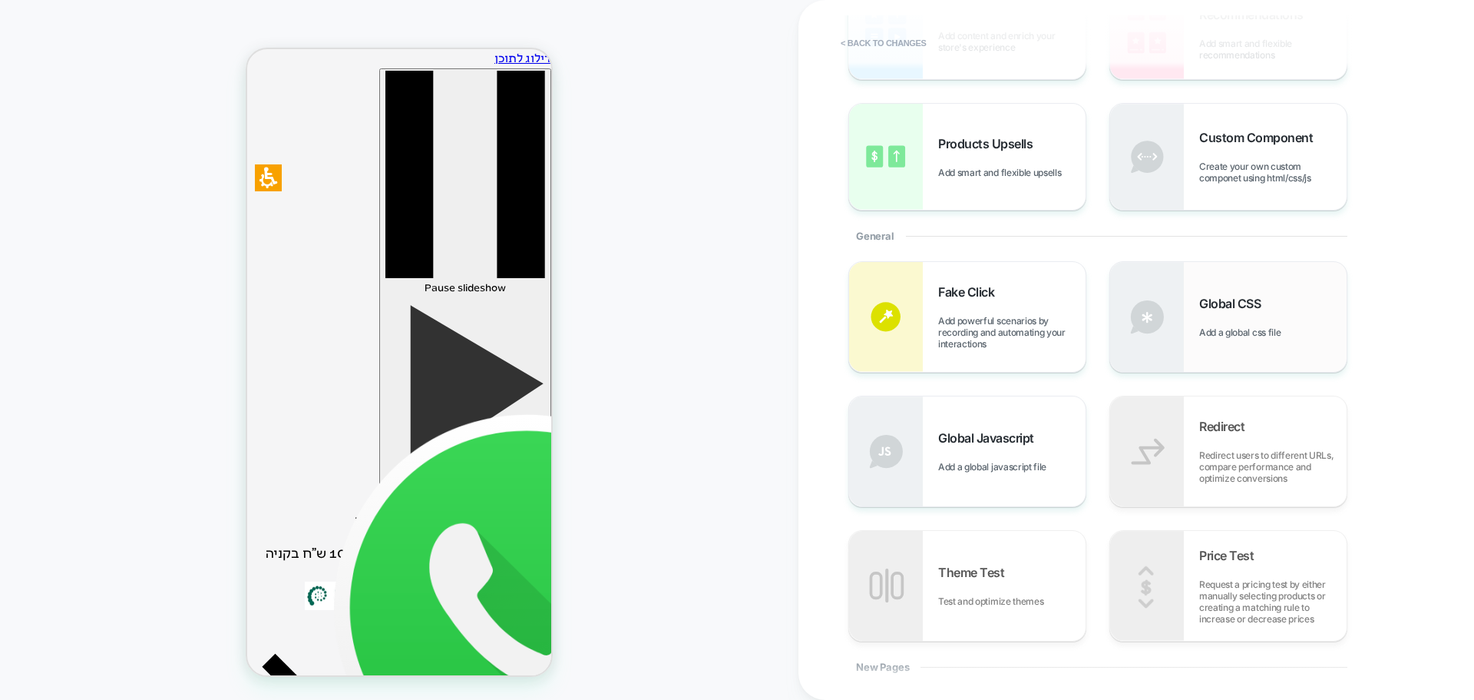
click at [1255, 332] on span "Add a global css file" at bounding box center [1243, 332] width 89 height 12
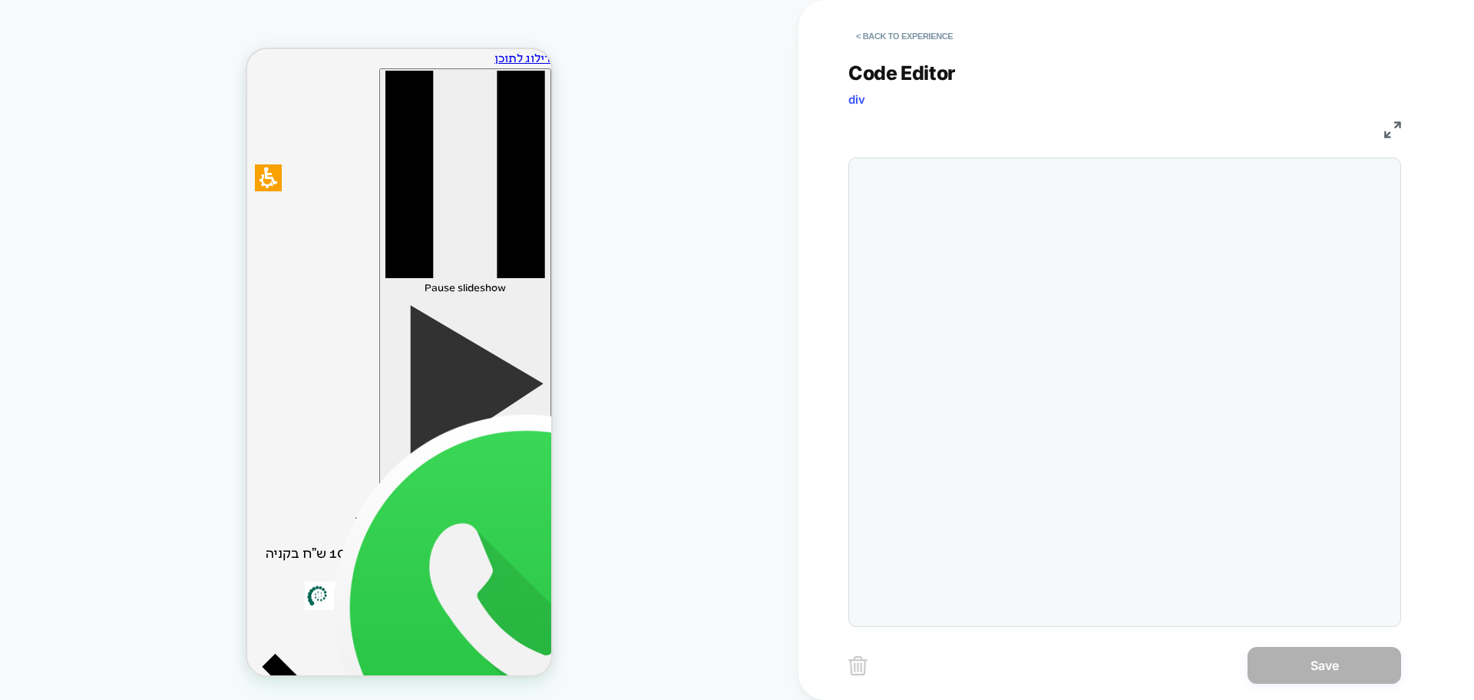
click at [922, 183] on div at bounding box center [1124, 391] width 553 height 469
click at [1083, 202] on div at bounding box center [1124, 391] width 553 height 469
click at [947, 208] on div at bounding box center [1155, 392] width 475 height 452
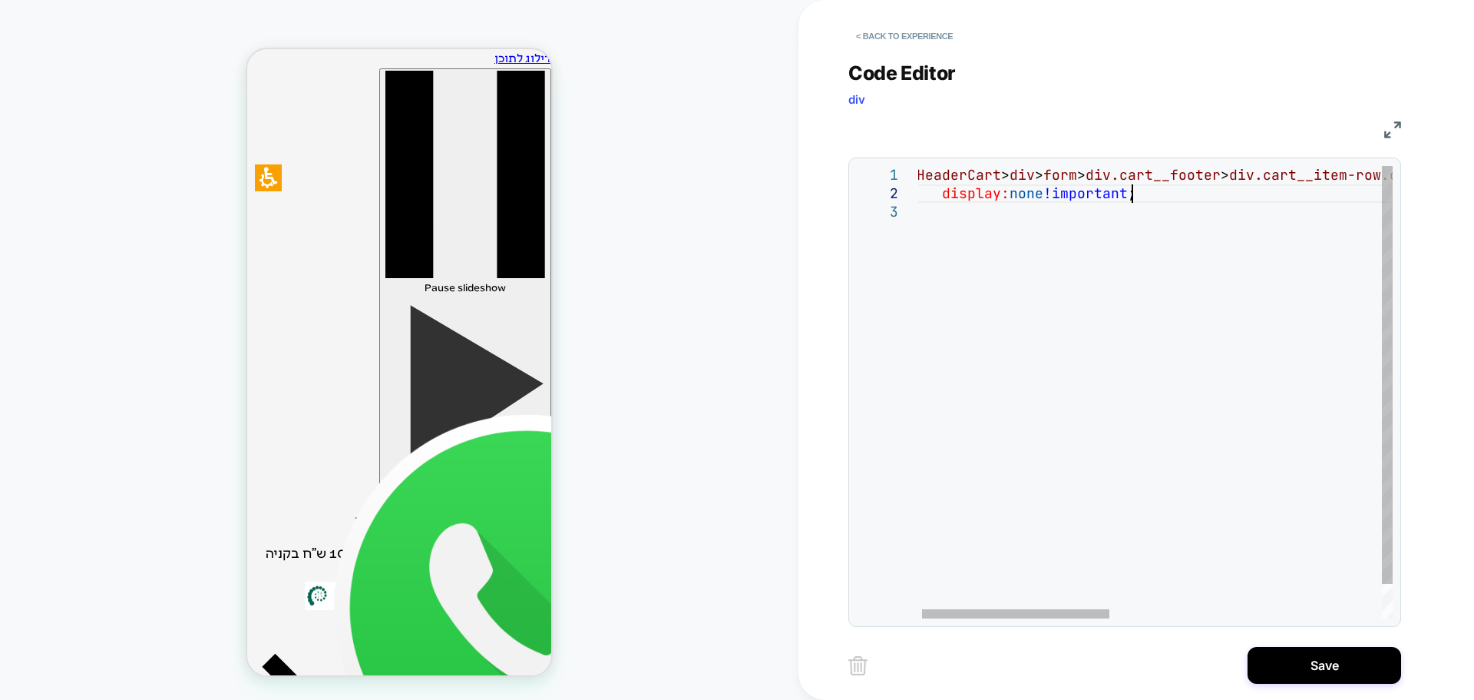
scroll to position [18, 223]
click at [1103, 333] on div "#HeaderCart > div > form > div.cart__footer > div.cart__item-row.cart__checkout…" at bounding box center [1496, 410] width 1172 height 489
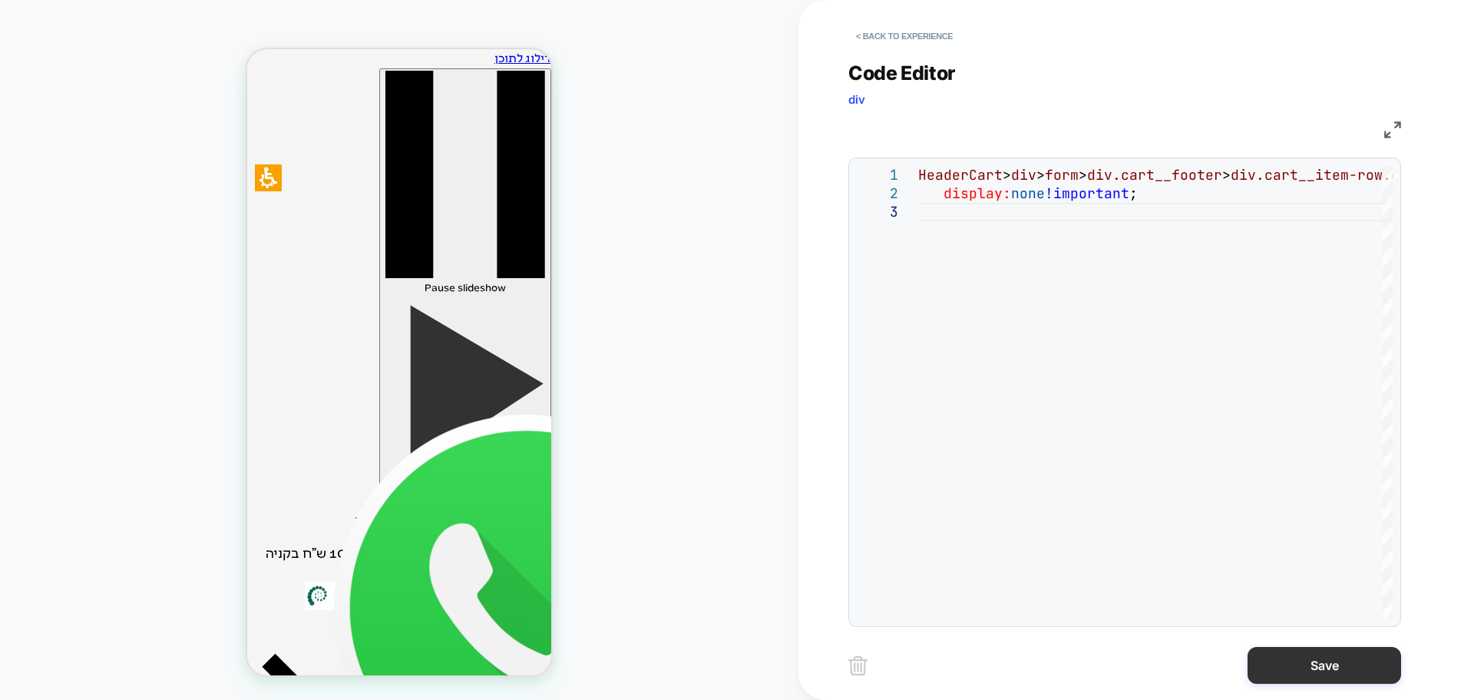
type textarea "**********"
click at [1295, 662] on button "Save" at bounding box center [1325, 665] width 154 height 37
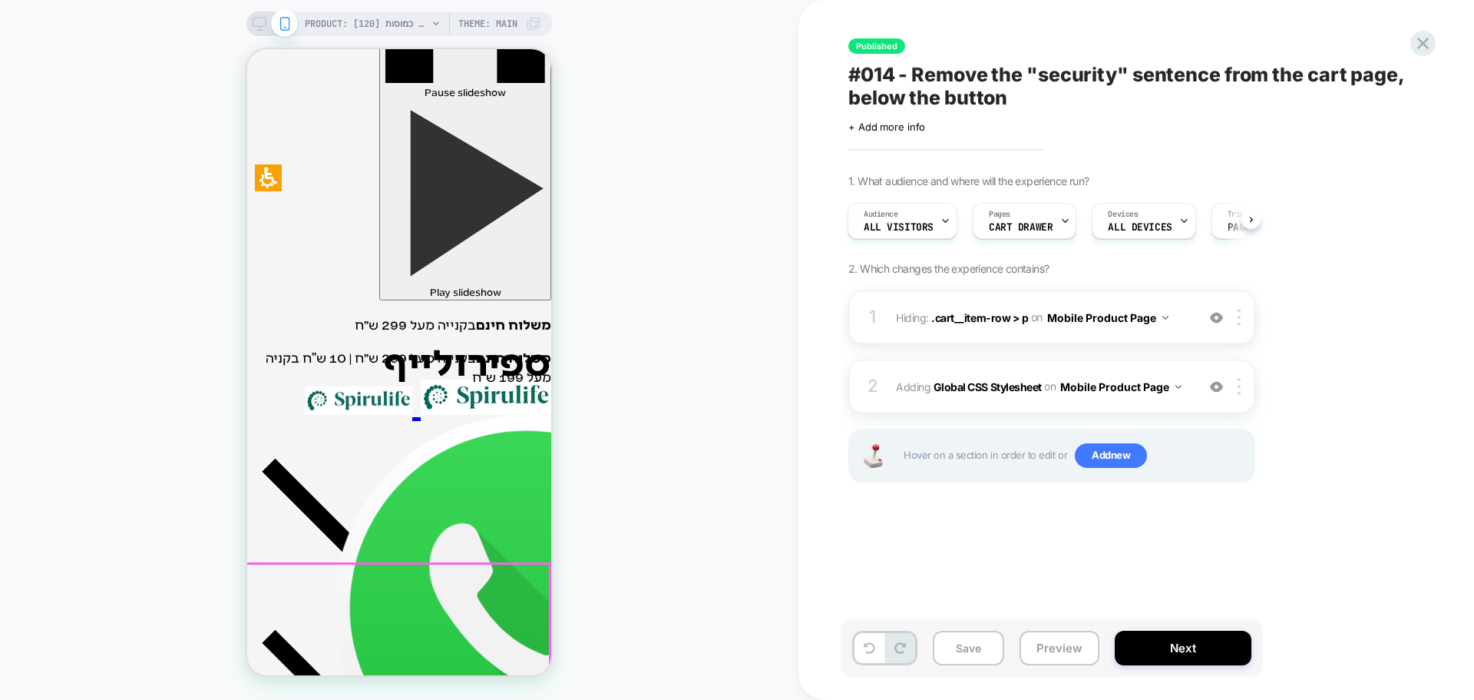
scroll to position [154, 0]
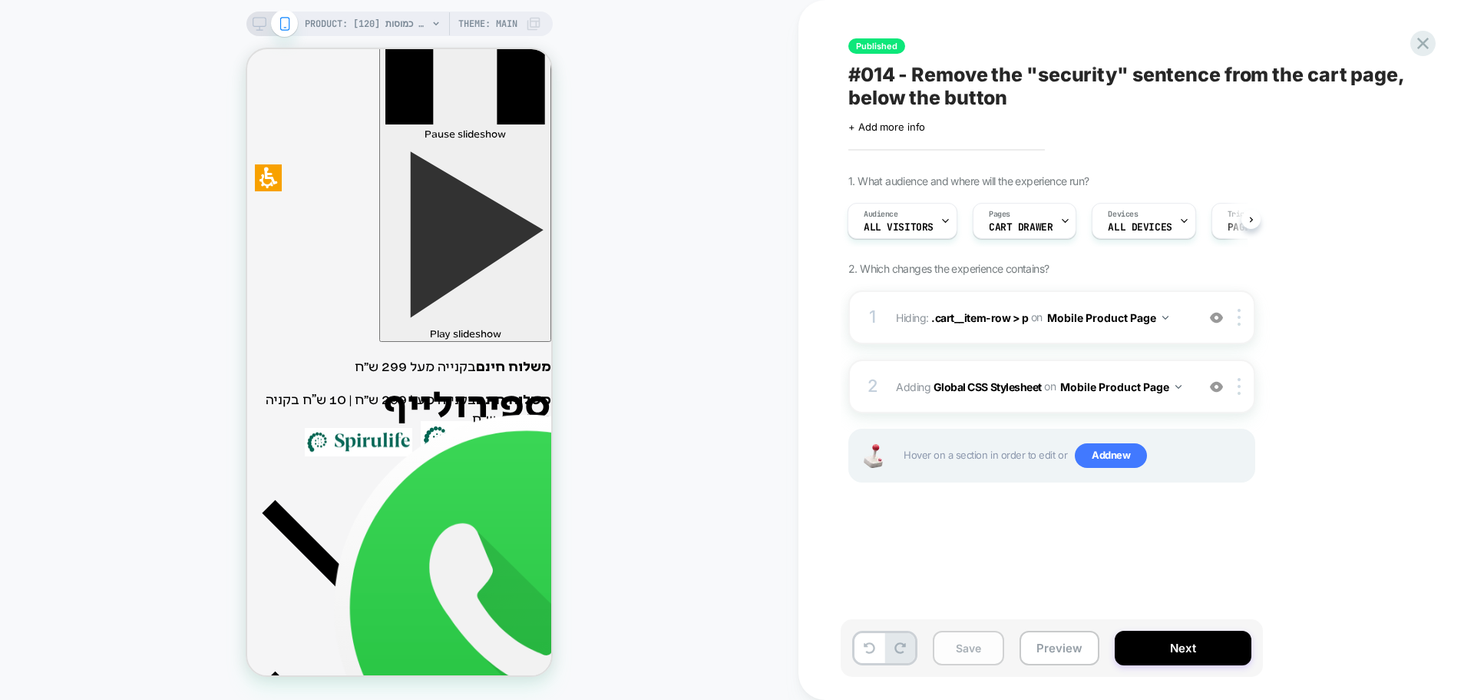
click at [971, 652] on button "Save" at bounding box center [968, 647] width 71 height 35
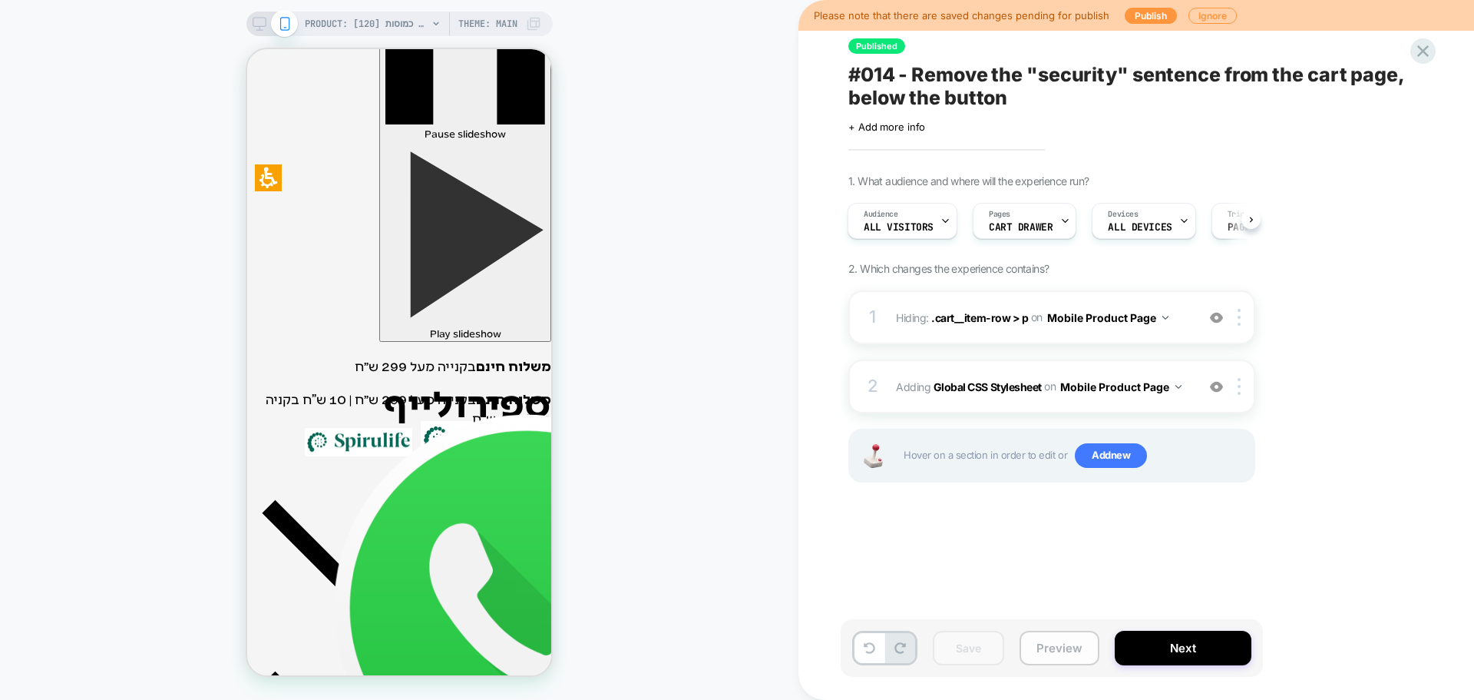
click at [1063, 651] on button "Preview" at bounding box center [1060, 647] width 80 height 35
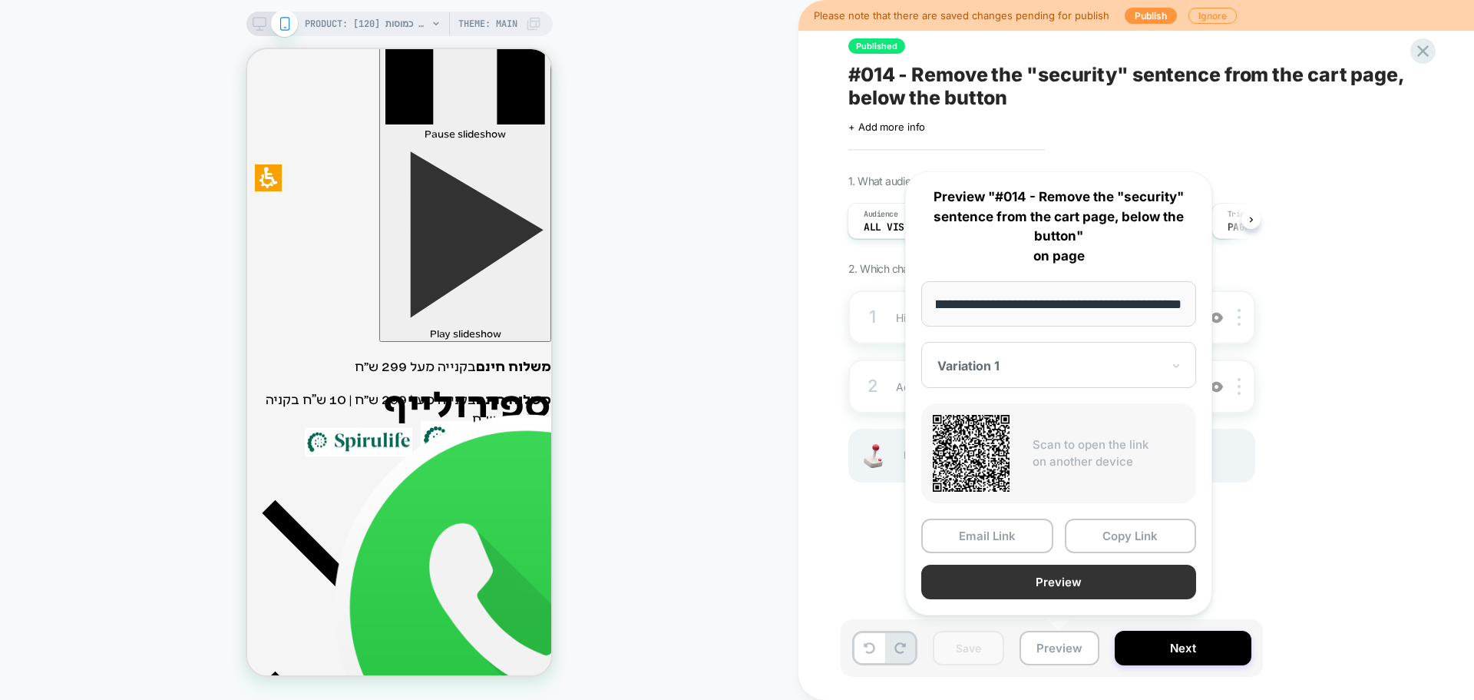
scroll to position [0, 0]
click at [1097, 580] on button "Preview" at bounding box center [1058, 581] width 275 height 35
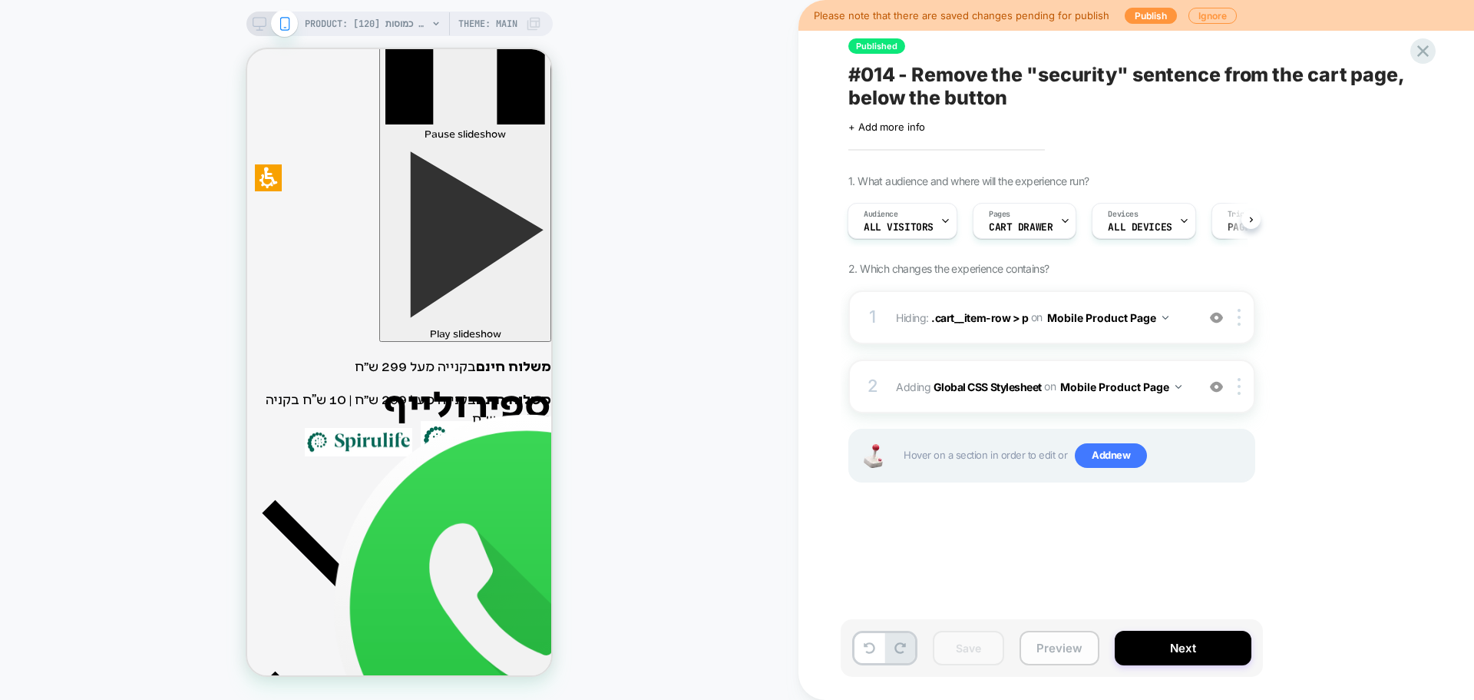
click at [1053, 650] on button "Preview" at bounding box center [1060, 647] width 80 height 35
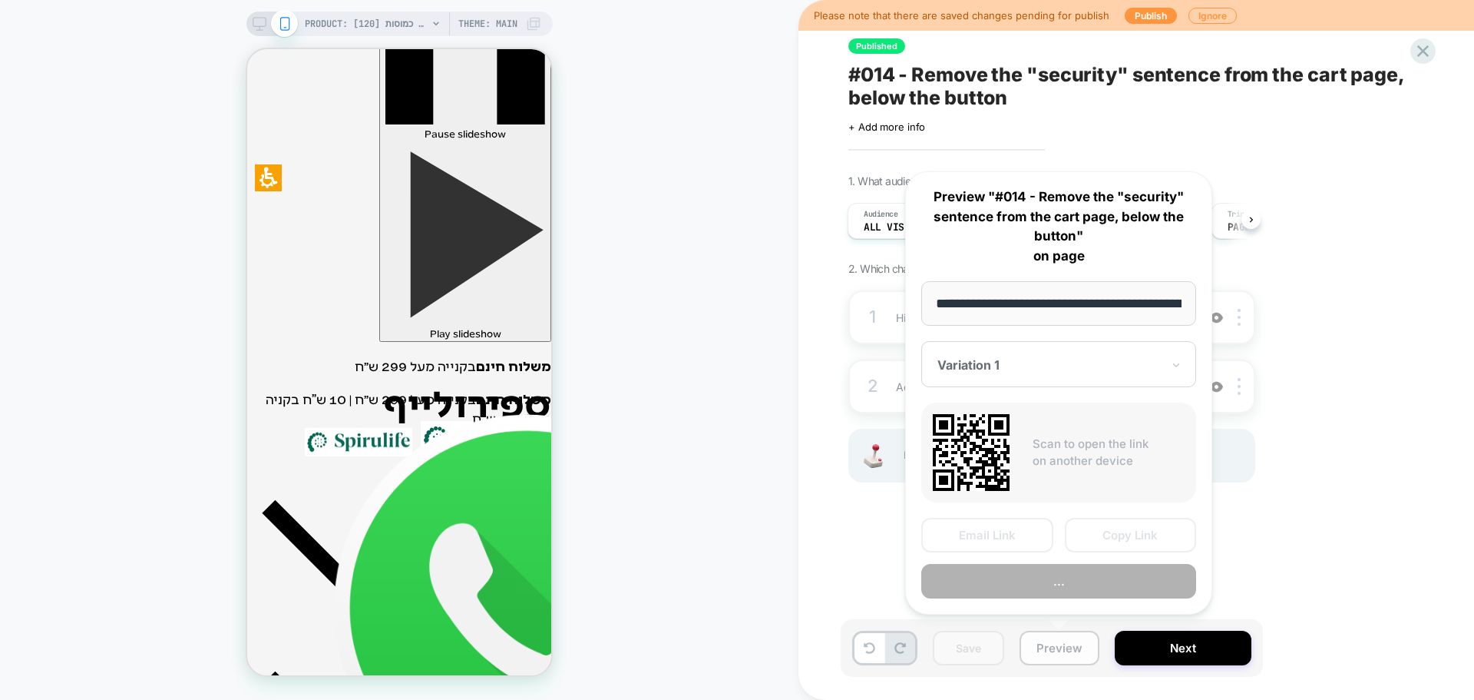
scroll to position [0, 1583]
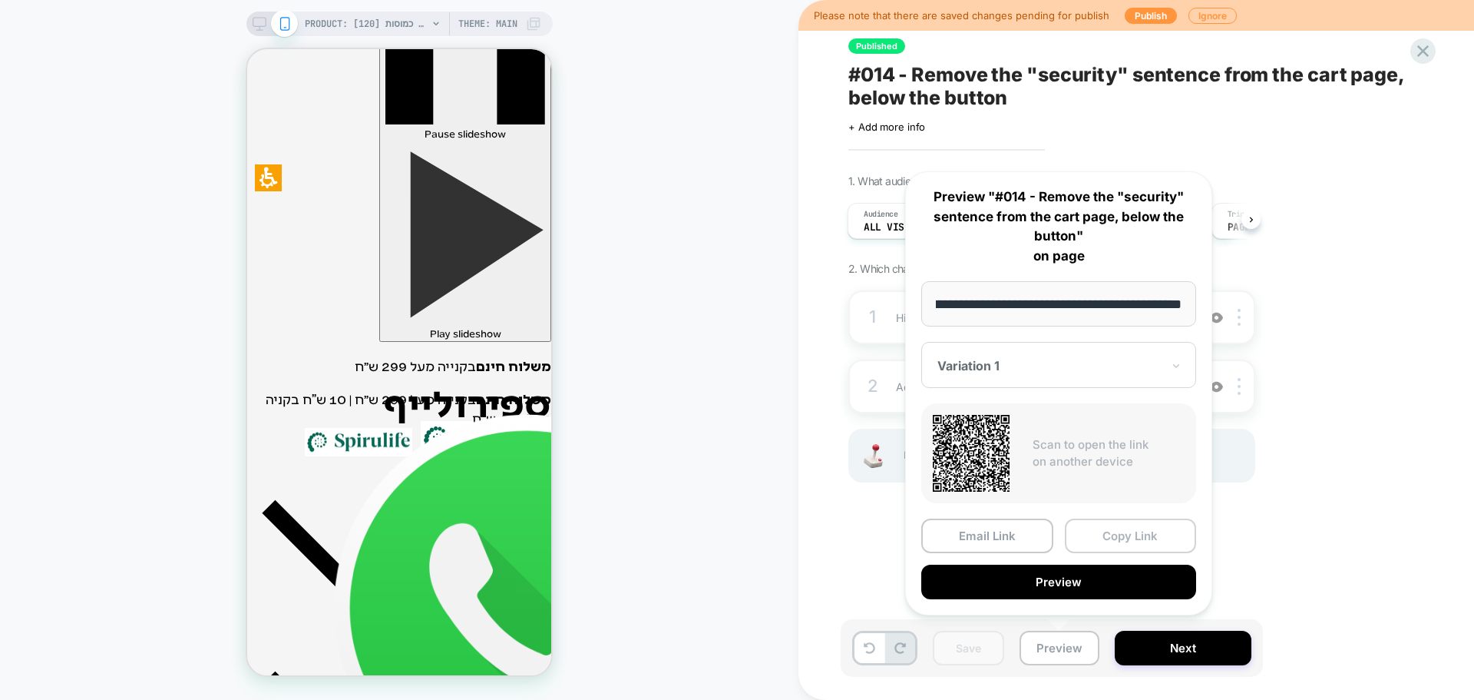
click at [1108, 541] on button "Copy Link" at bounding box center [1131, 535] width 132 height 35
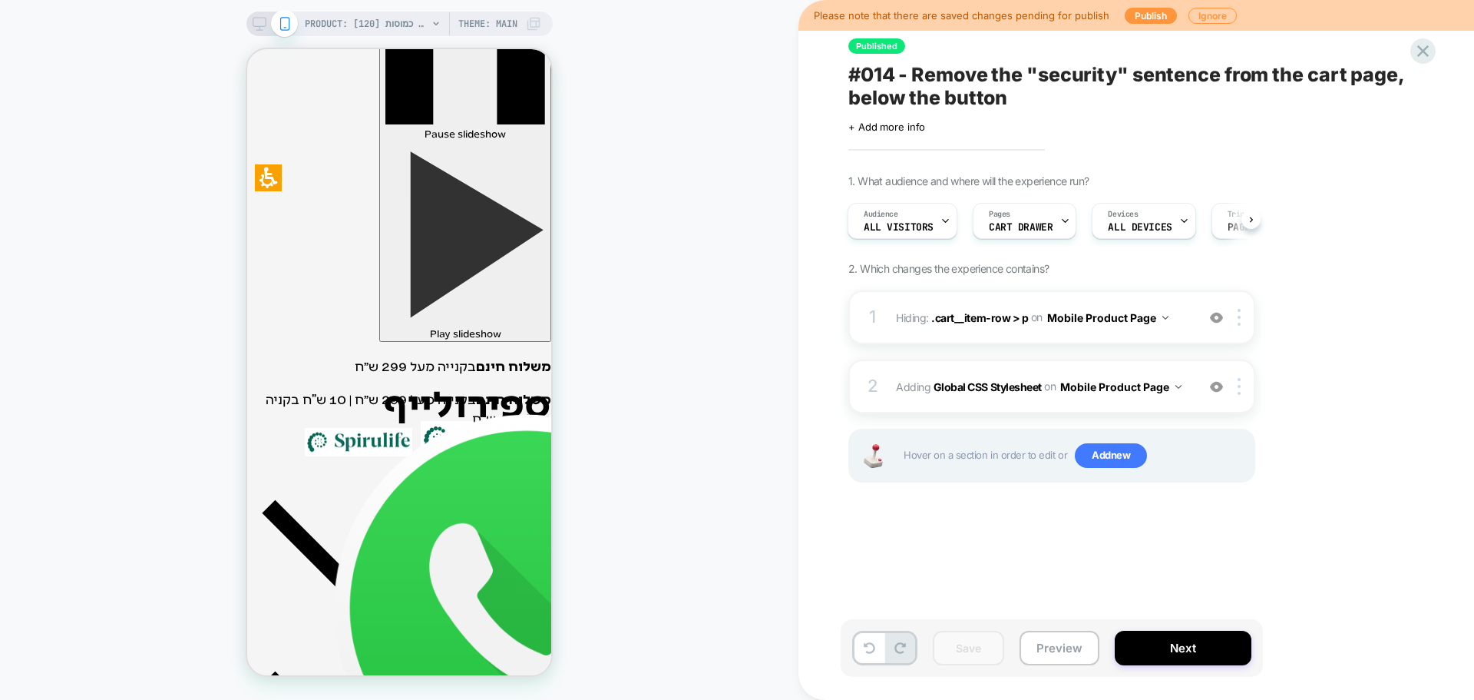
click at [935, 87] on span "#014 - Remove the "security" sentence from the cart page, below the button" at bounding box center [1128, 86] width 561 height 46
